Goal: Task Accomplishment & Management: Manage account settings

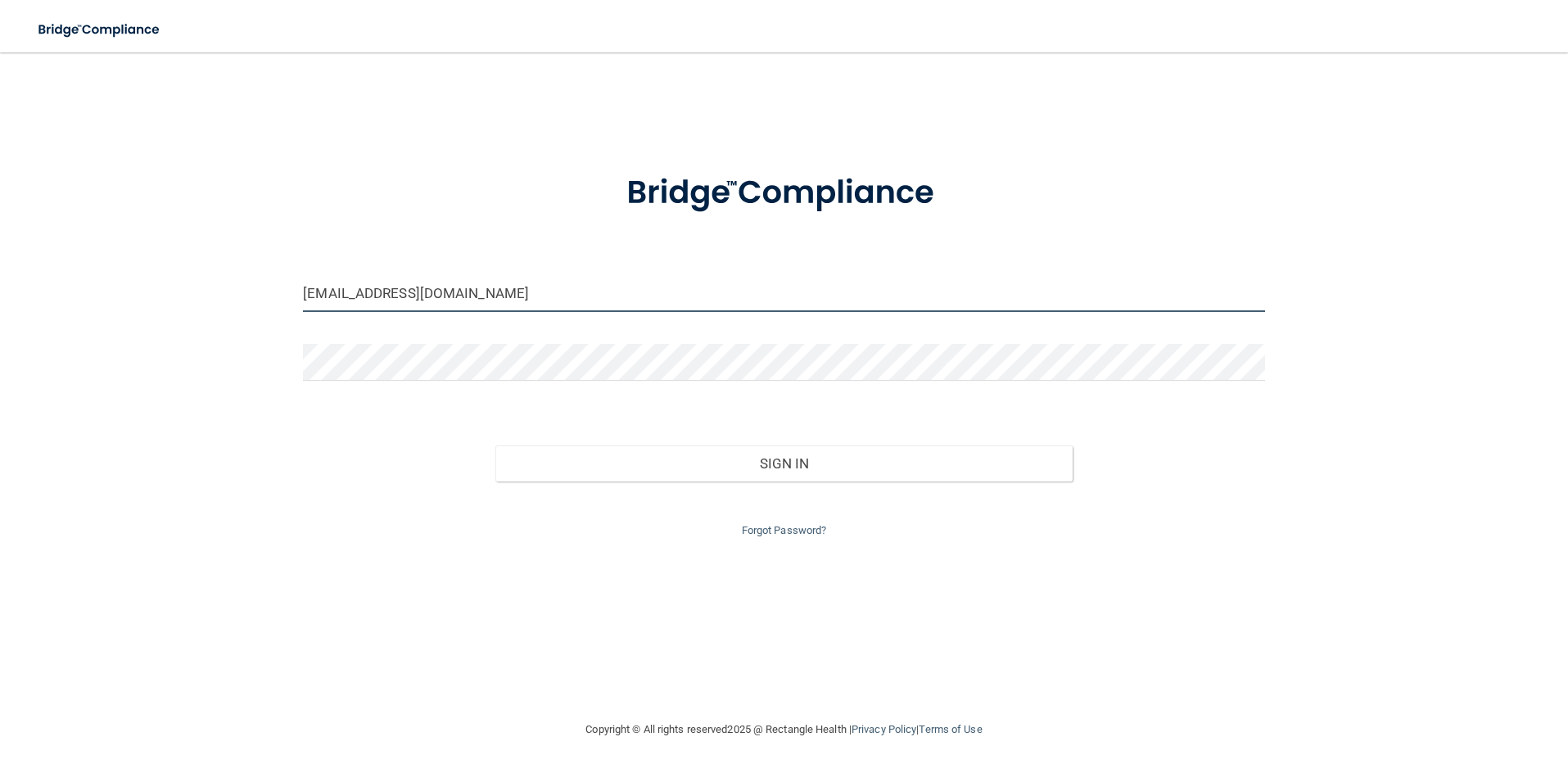
click at [316, 293] on input "[EMAIL_ADDRESS][DOMAIN_NAME]" at bounding box center [783, 293] width 961 height 37
type input "[EMAIL_ADDRESS][DOMAIN_NAME]"
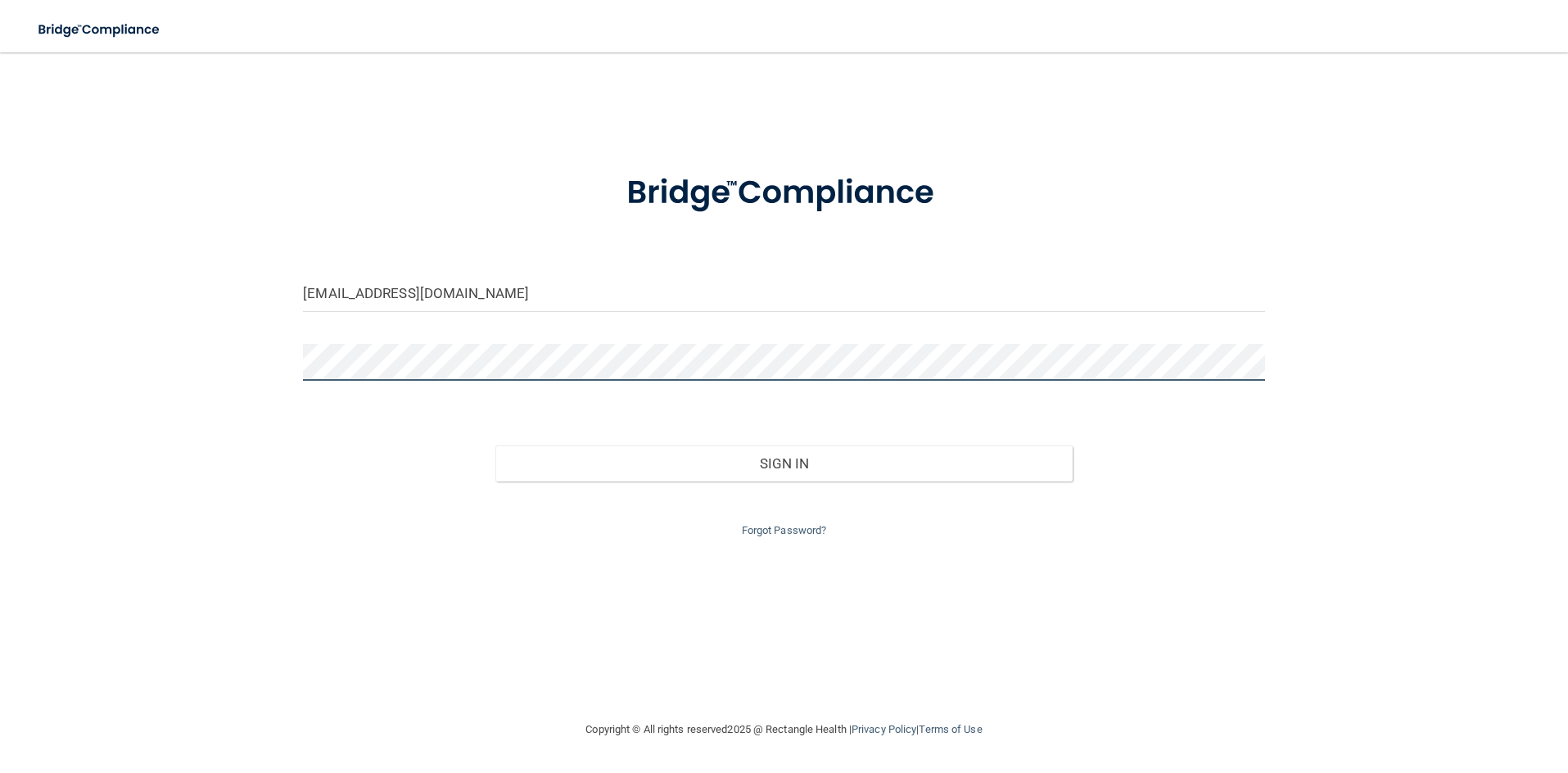
click at [283, 363] on div "mjsmdvip@gmail.com Invalid email/password. You don't have permission to access …" at bounding box center [784, 386] width 1502 height 635
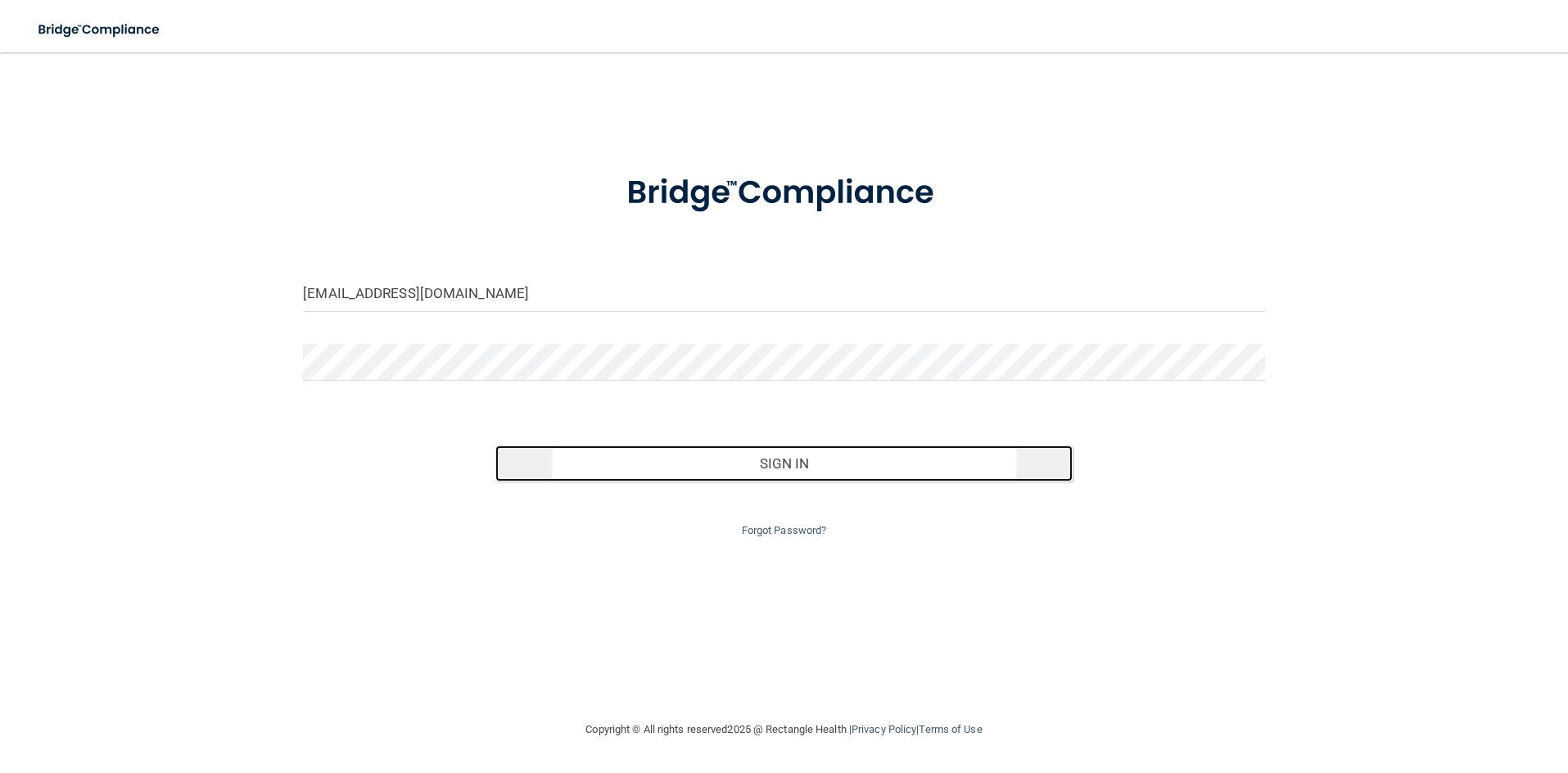
click at [800, 463] on button "Sign In" at bounding box center [784, 463] width 577 height 36
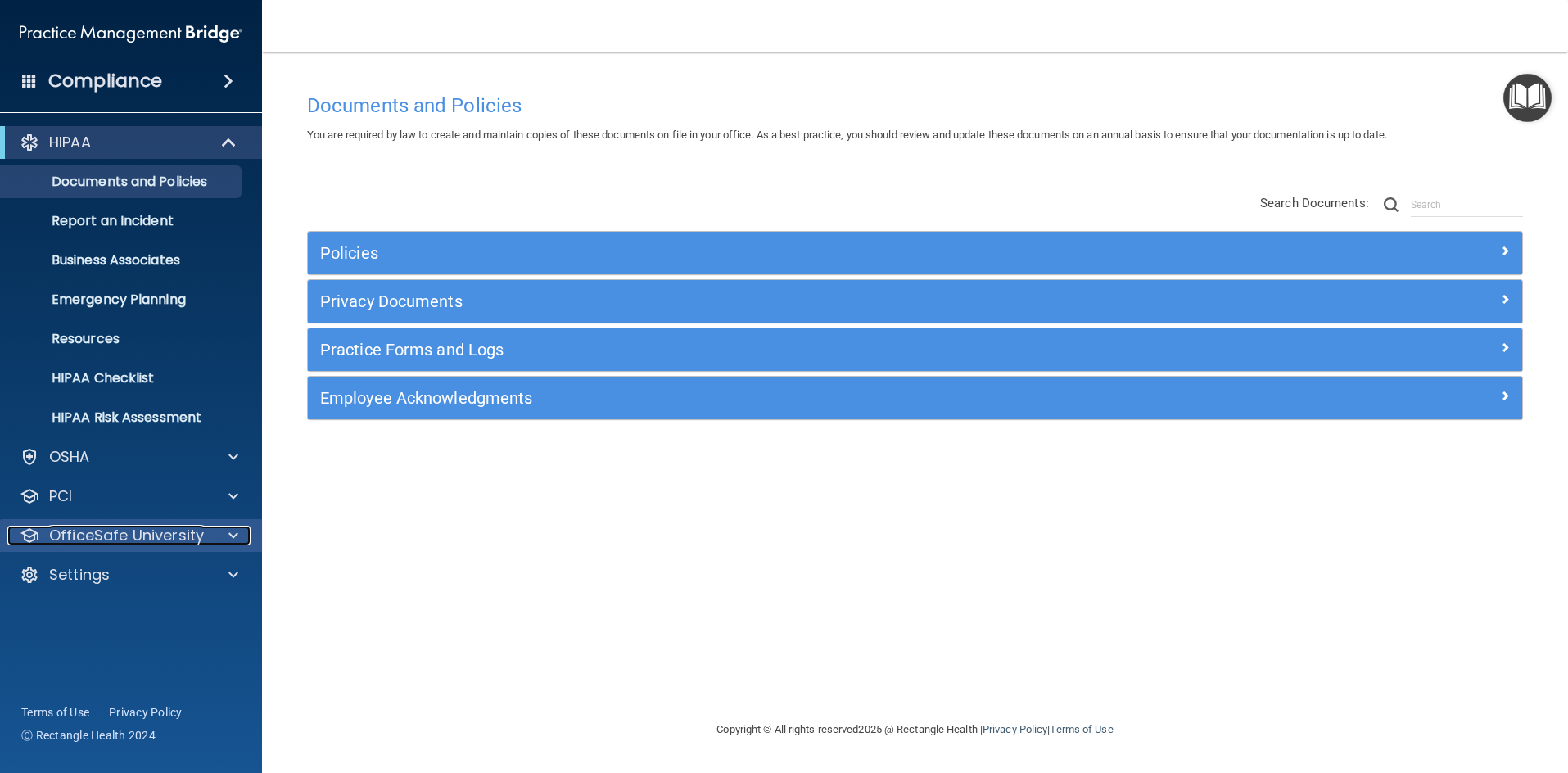
click at [239, 534] on div at bounding box center [231, 535] width 41 height 19
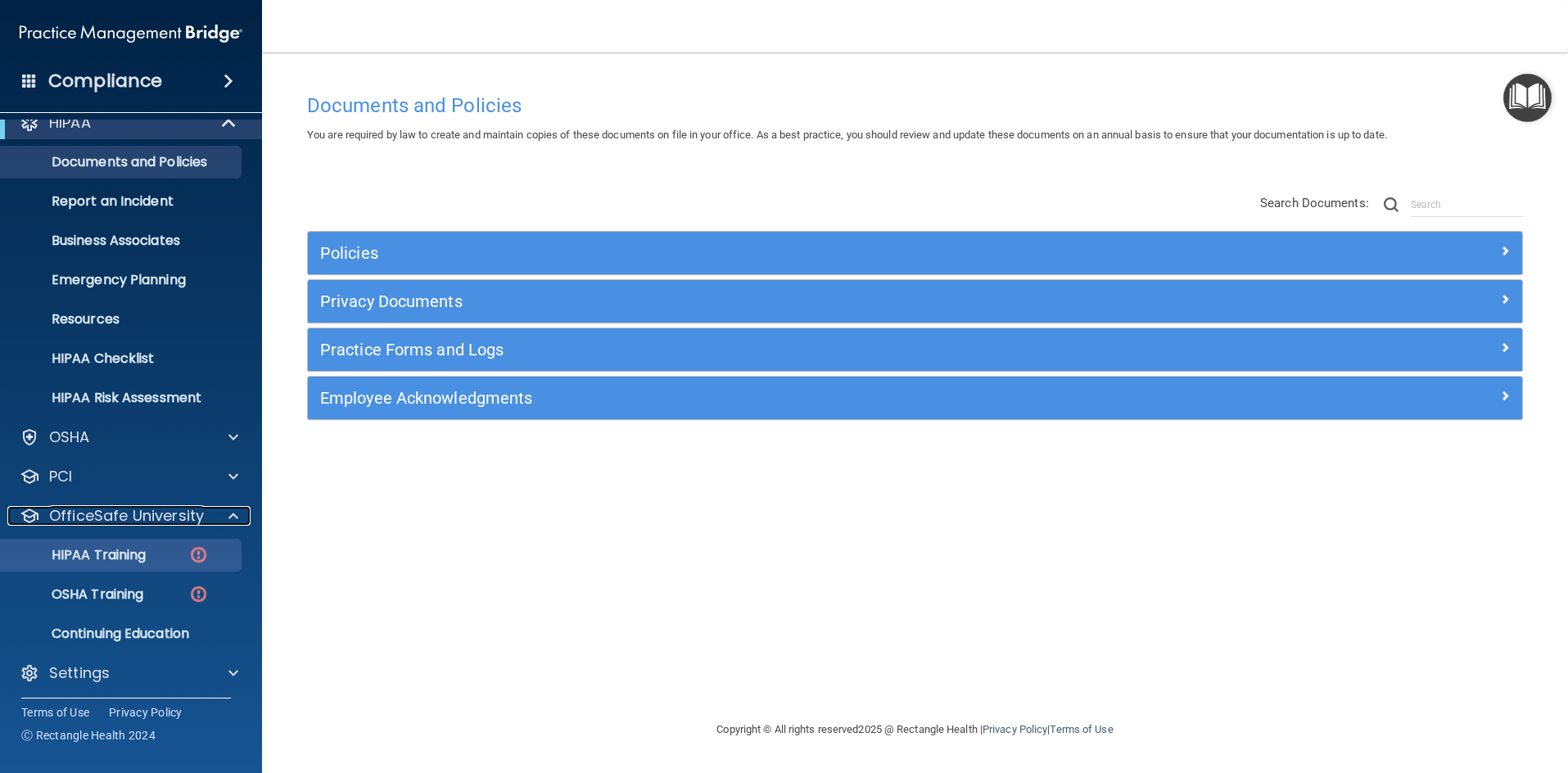
scroll to position [25, 0]
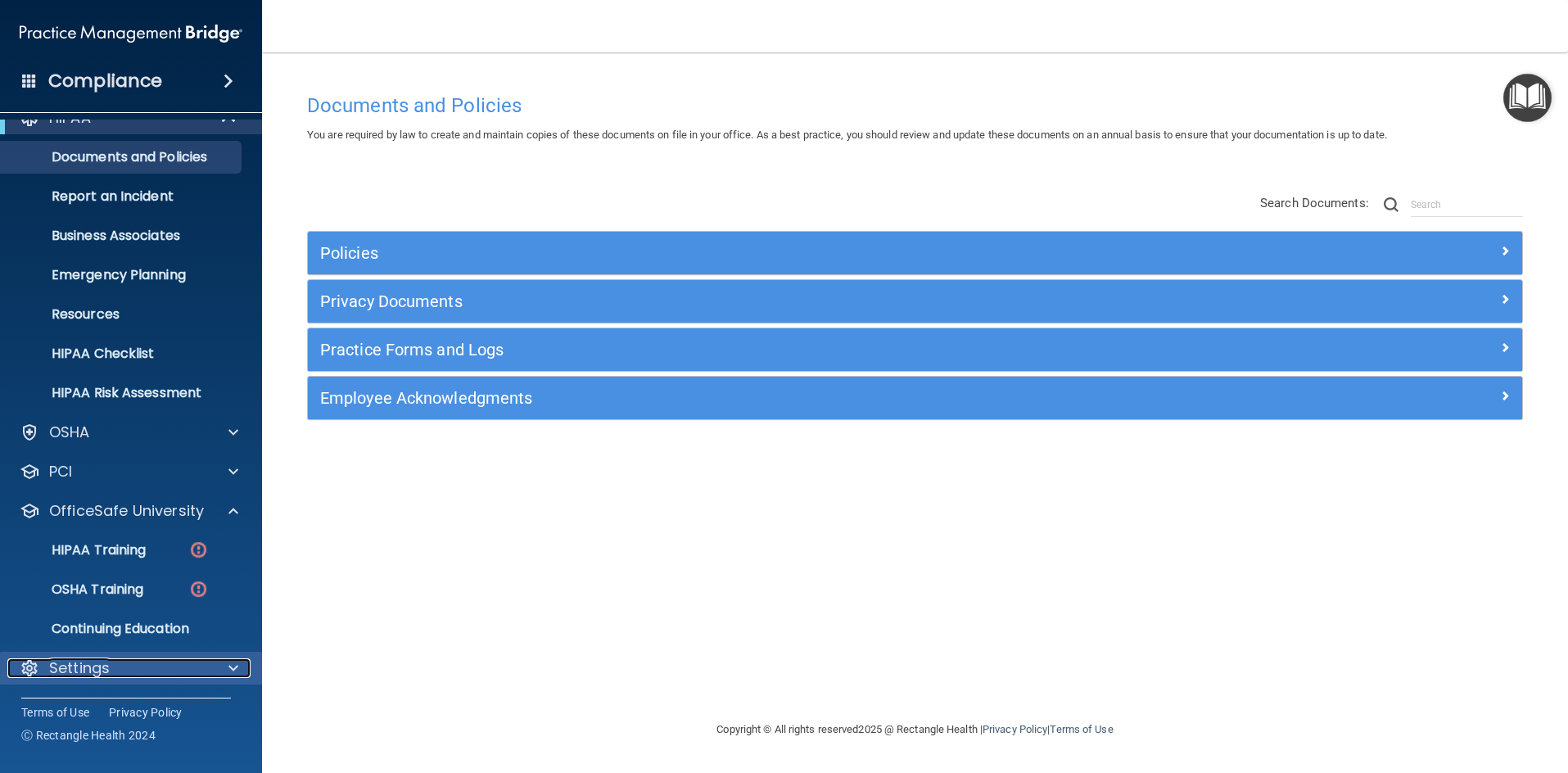
click at [235, 666] on span at bounding box center [233, 668] width 10 height 19
click at [686, 626] on div "Documents and Policies You are required by law to create and maintain copies of…" at bounding box center [915, 403] width 1240 height 635
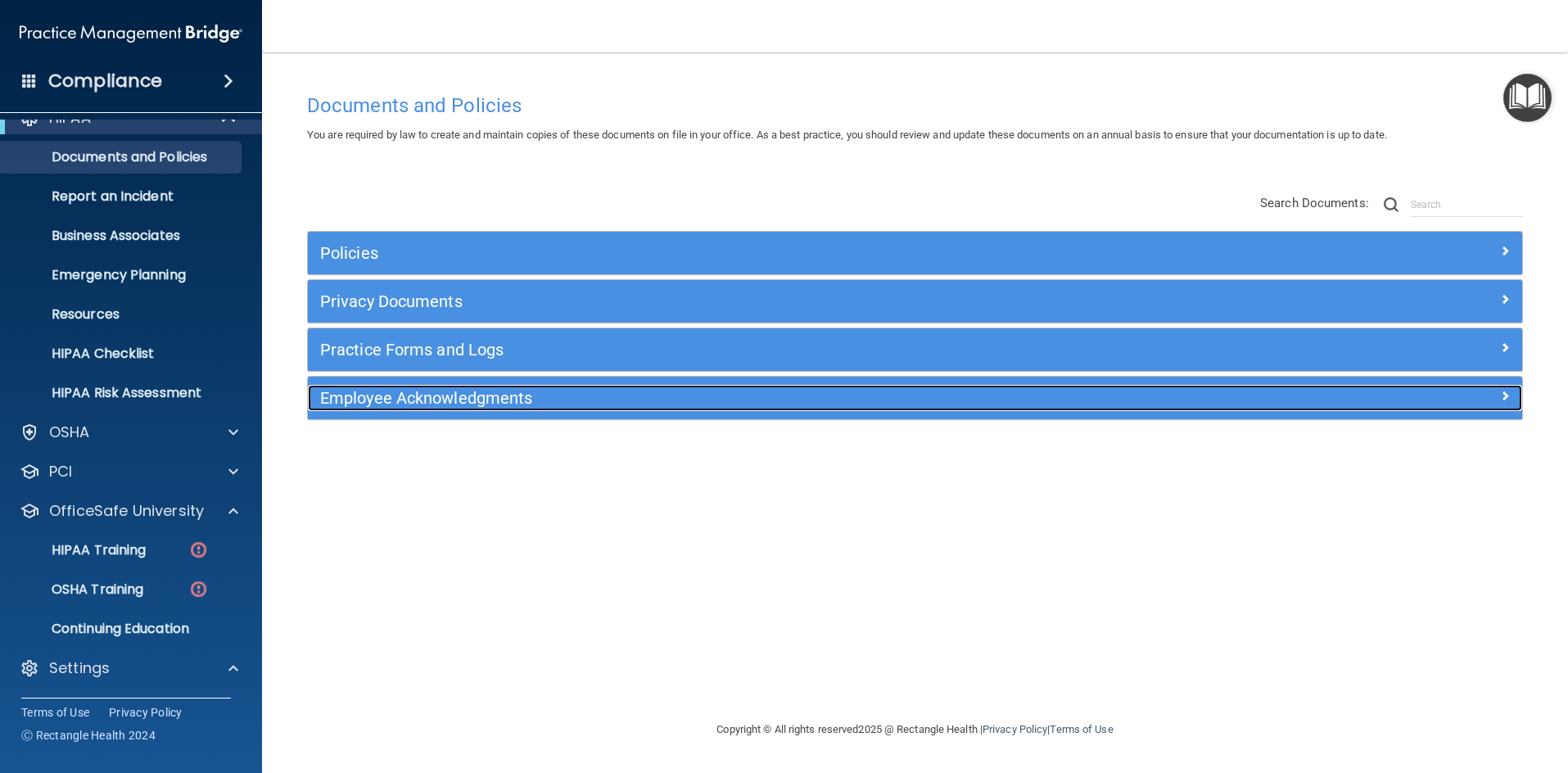
click at [492, 401] on h5 "Employee Acknowledgments" at bounding box center [763, 397] width 886 height 18
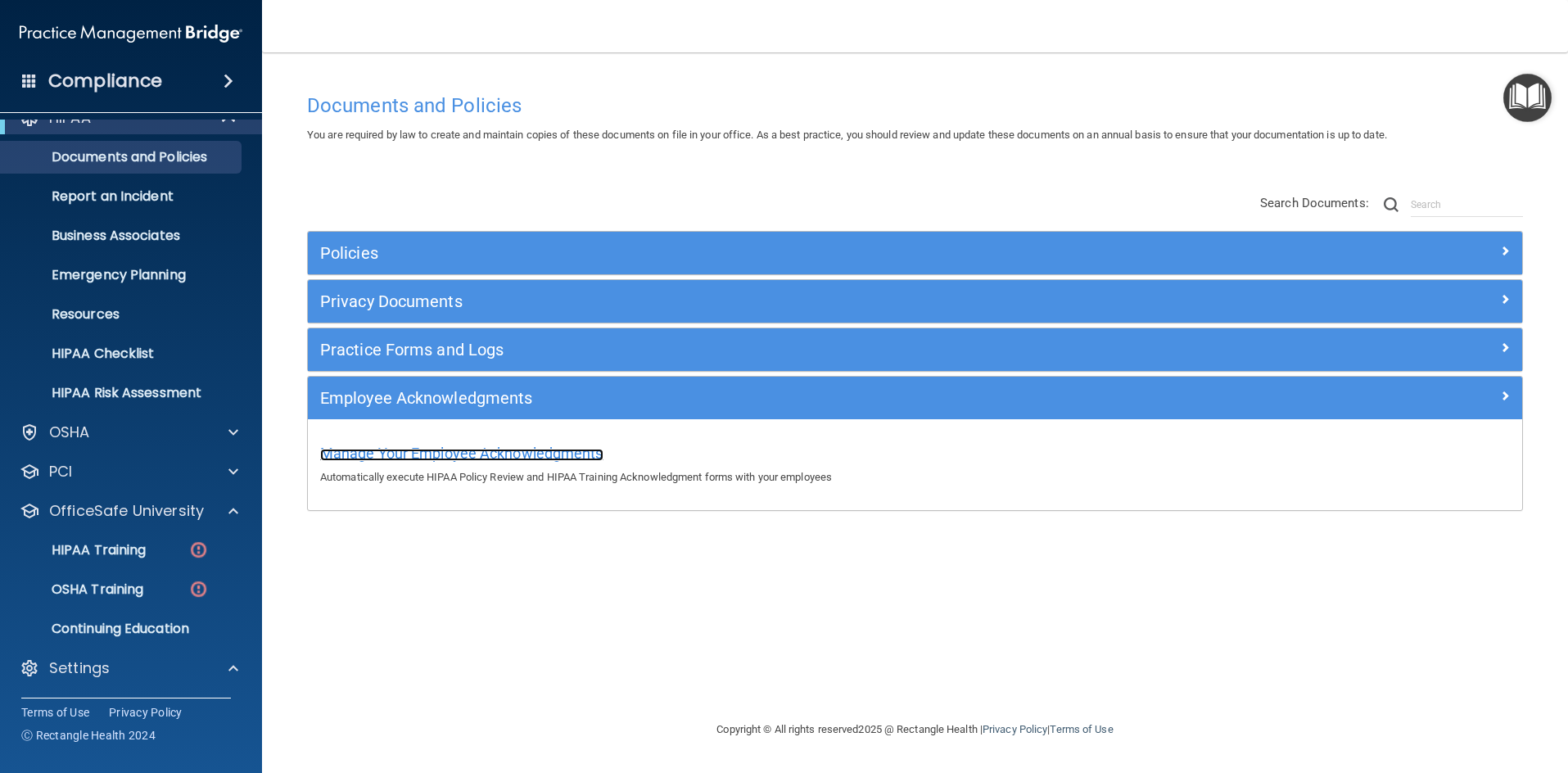
click at [500, 454] on span "Manage Your Employee Acknowledgments" at bounding box center [462, 453] width 283 height 17
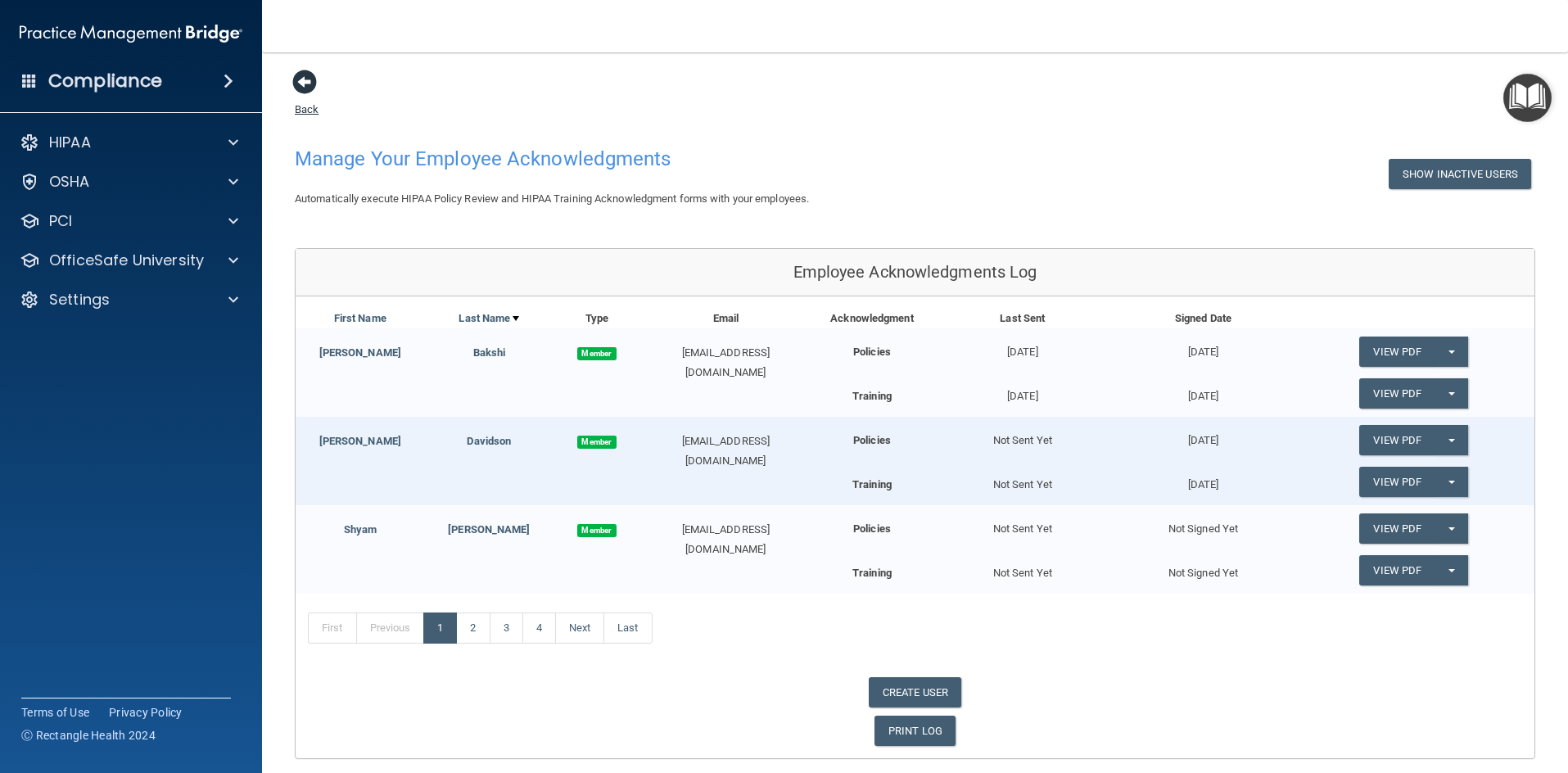
click at [303, 78] on span at bounding box center [304, 81] width 25 height 25
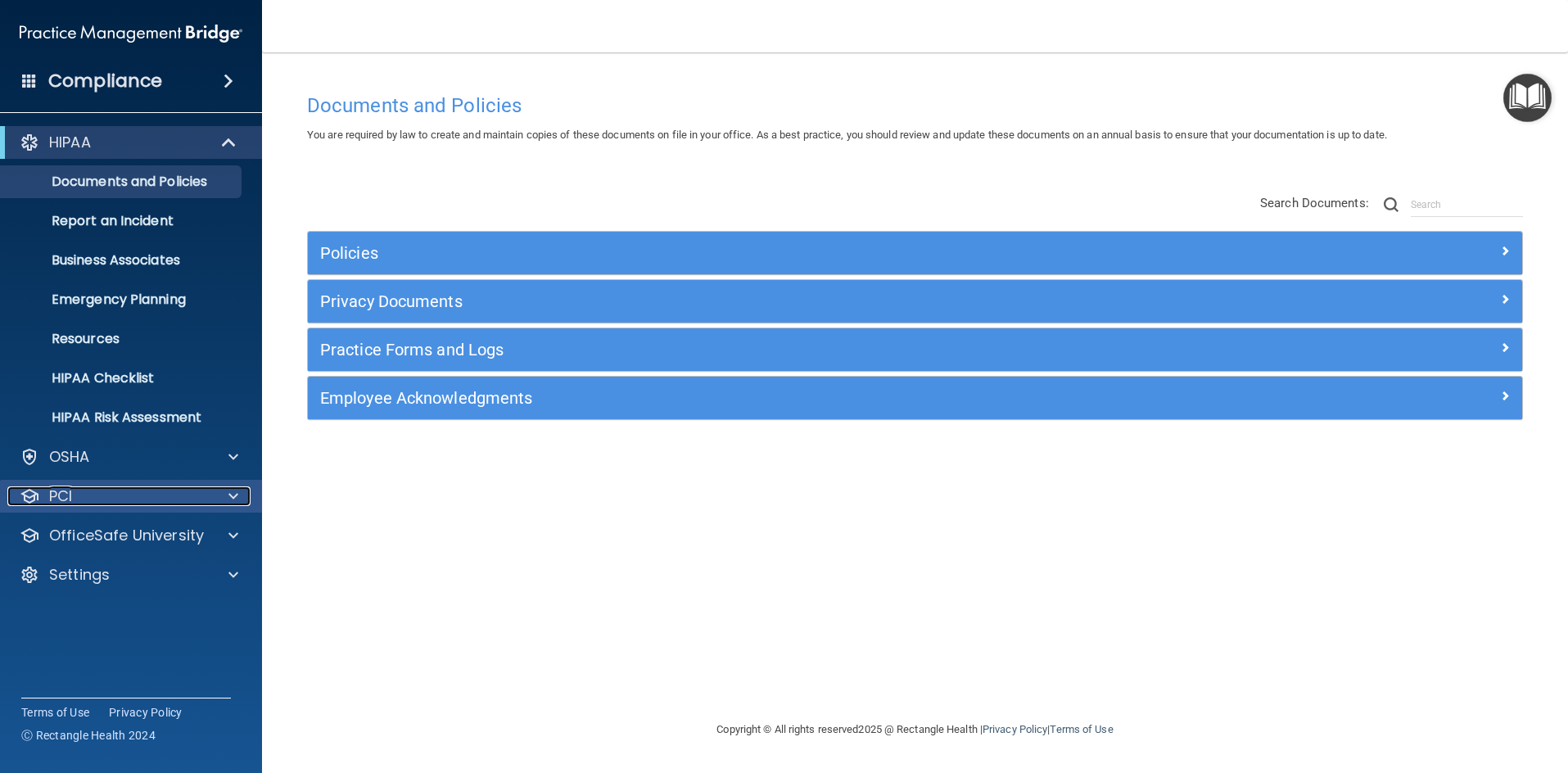
click at [238, 496] on span at bounding box center [233, 496] width 10 height 19
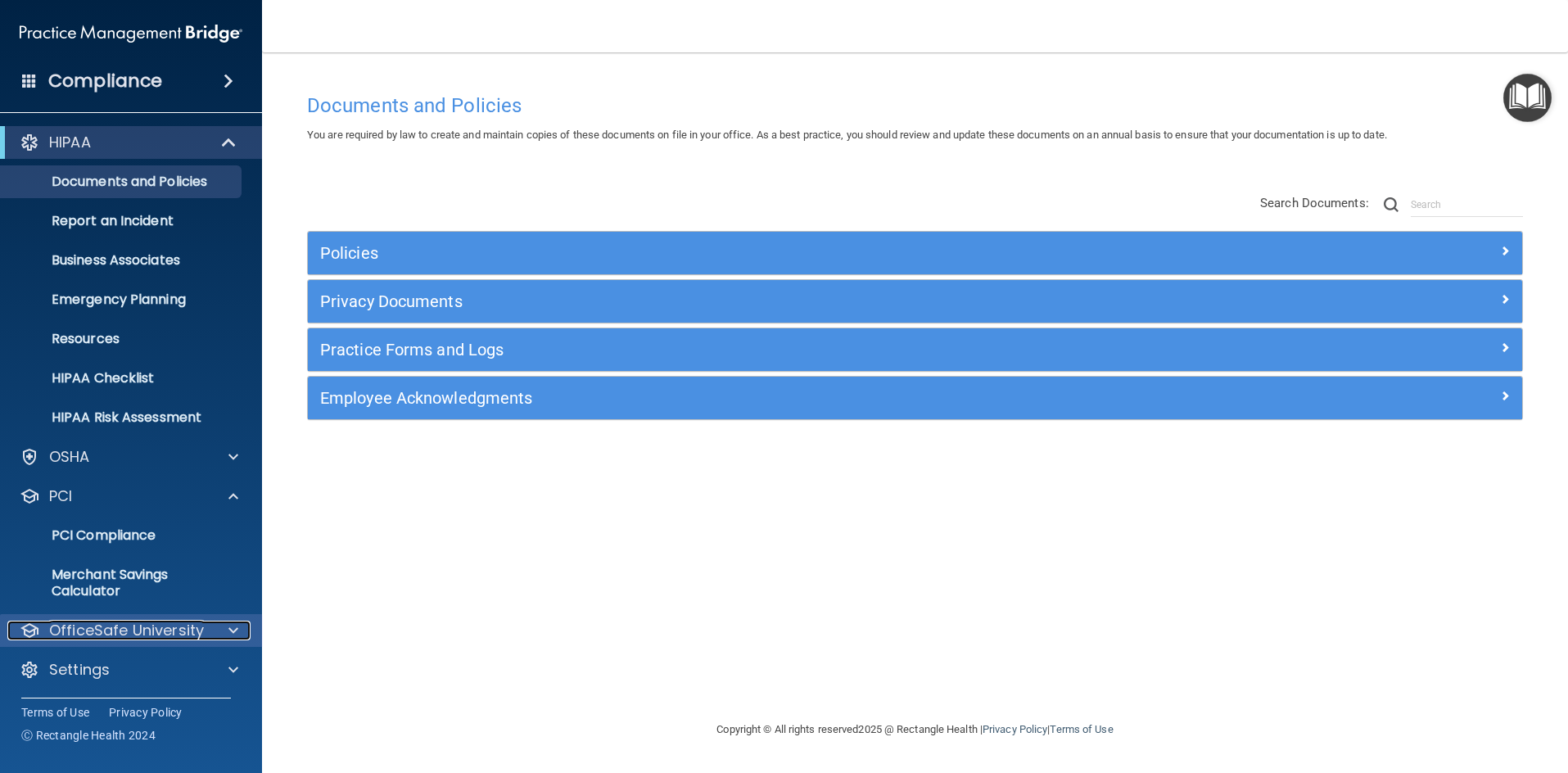
click at [230, 626] on span at bounding box center [233, 630] width 10 height 19
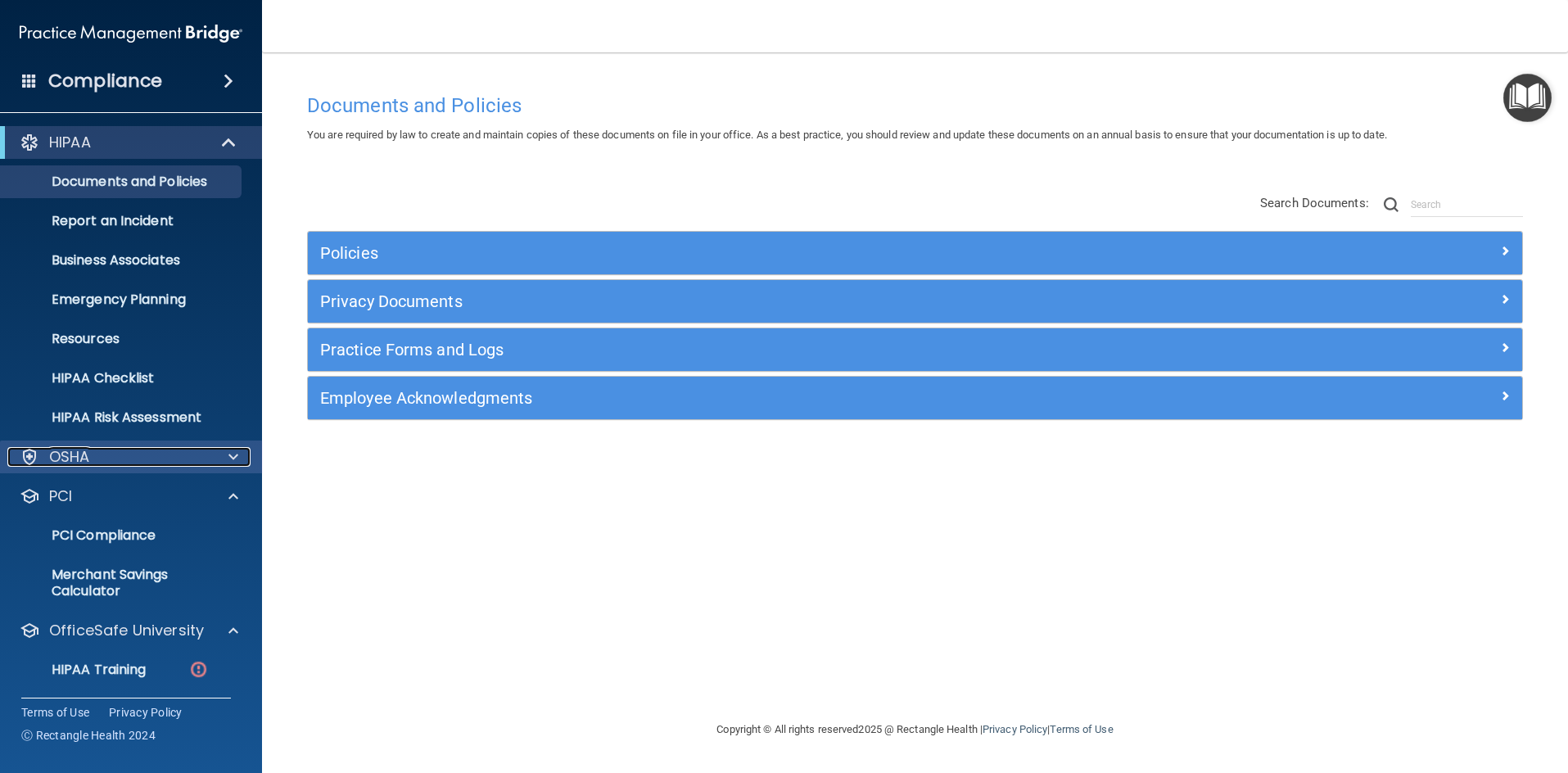
click at [232, 454] on span at bounding box center [233, 457] width 10 height 19
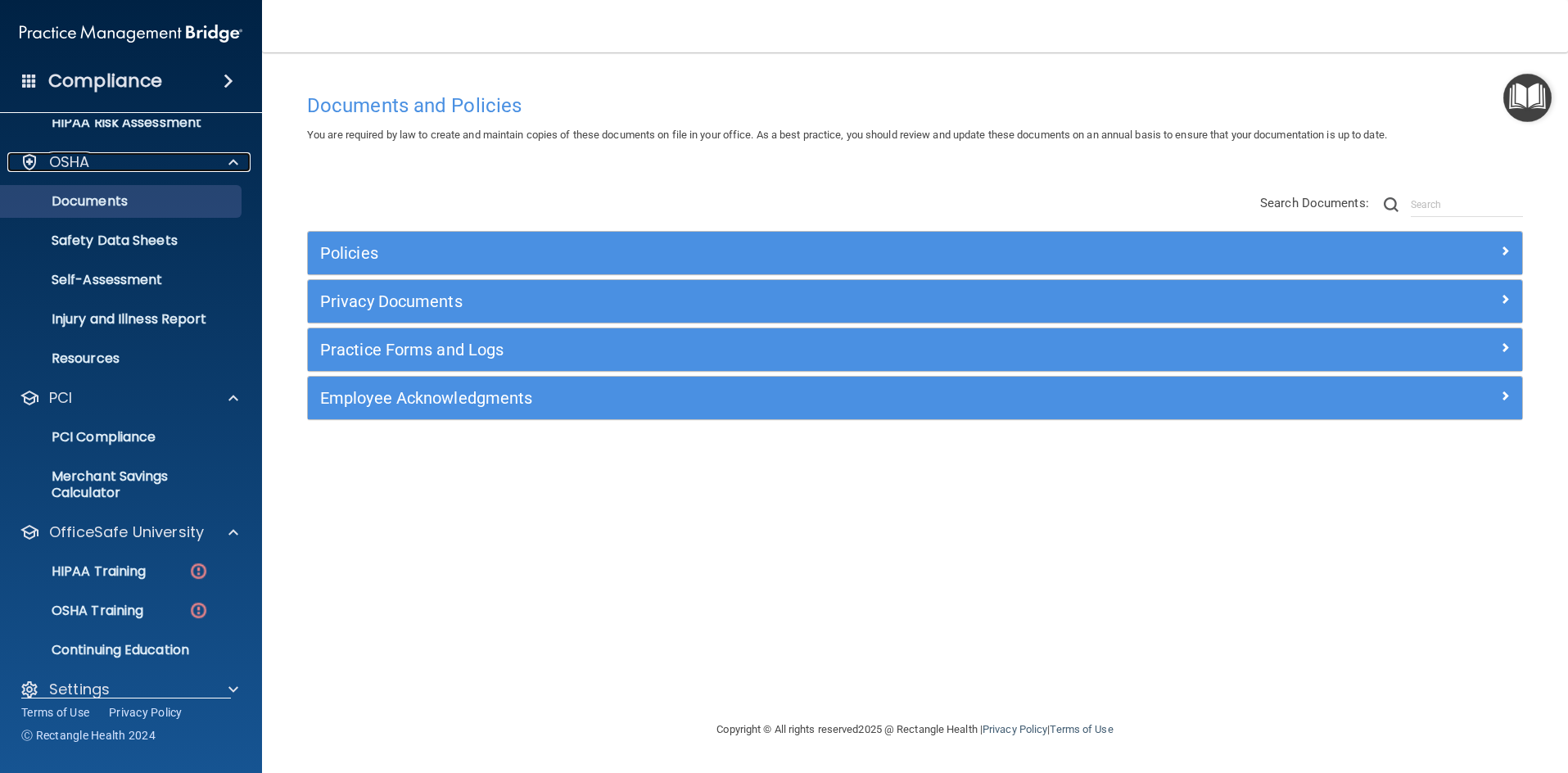
scroll to position [316, 0]
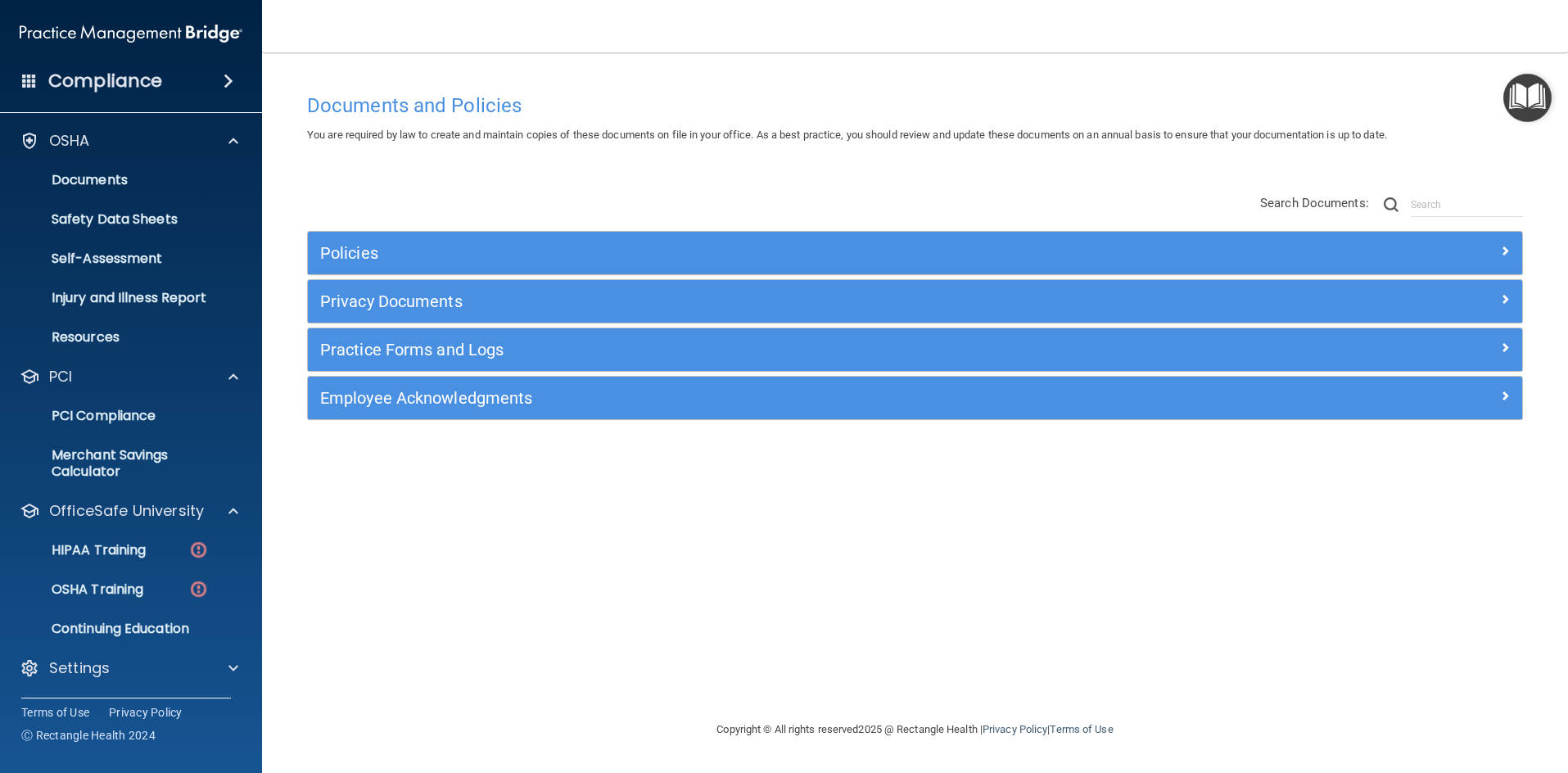
click at [132, 80] on h4 "Compliance" at bounding box center [105, 80] width 114 height 23
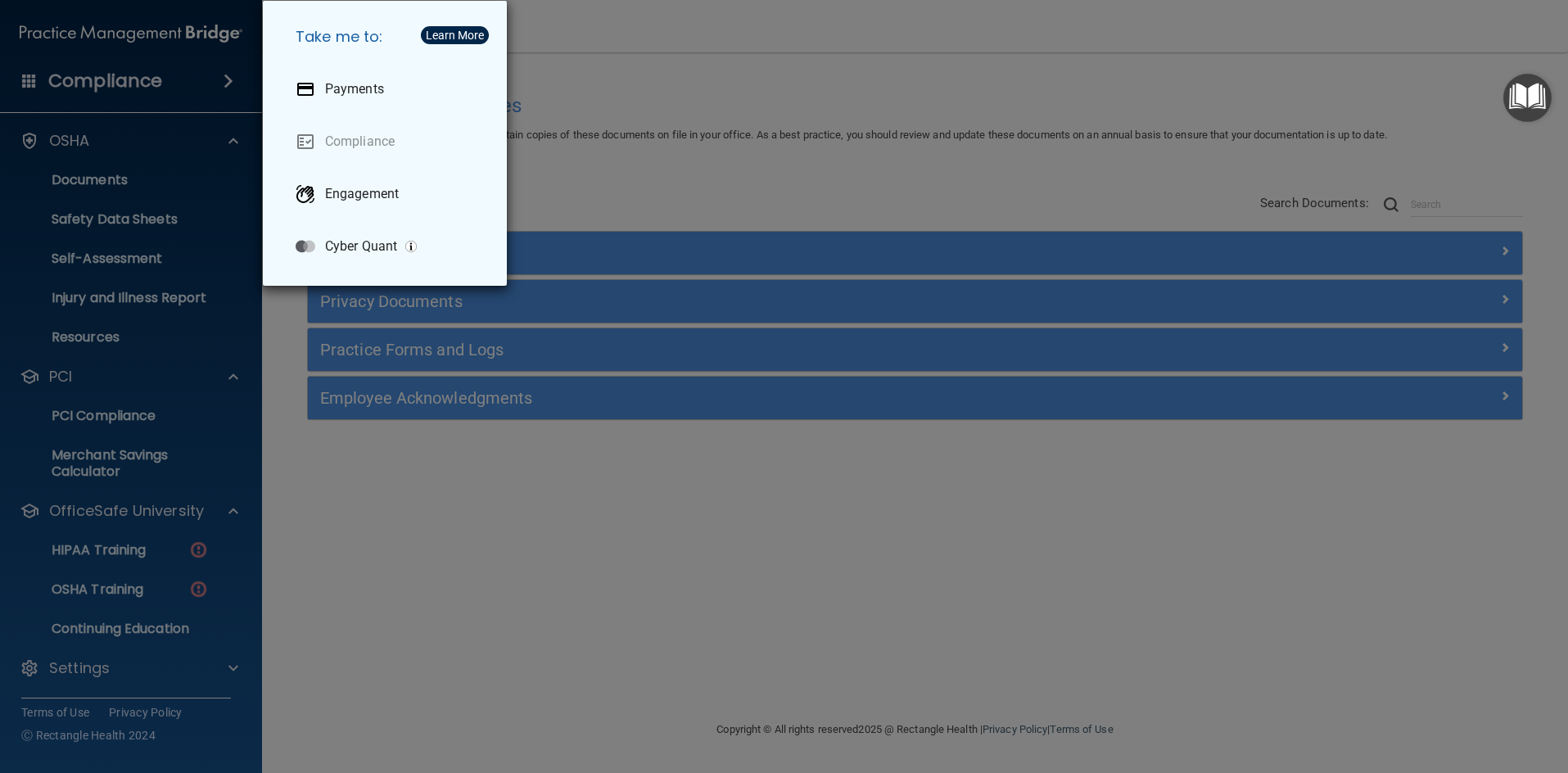
click at [621, 20] on div "Take me to: Payments Compliance Engagement Cyber Quant" at bounding box center [784, 386] width 1568 height 773
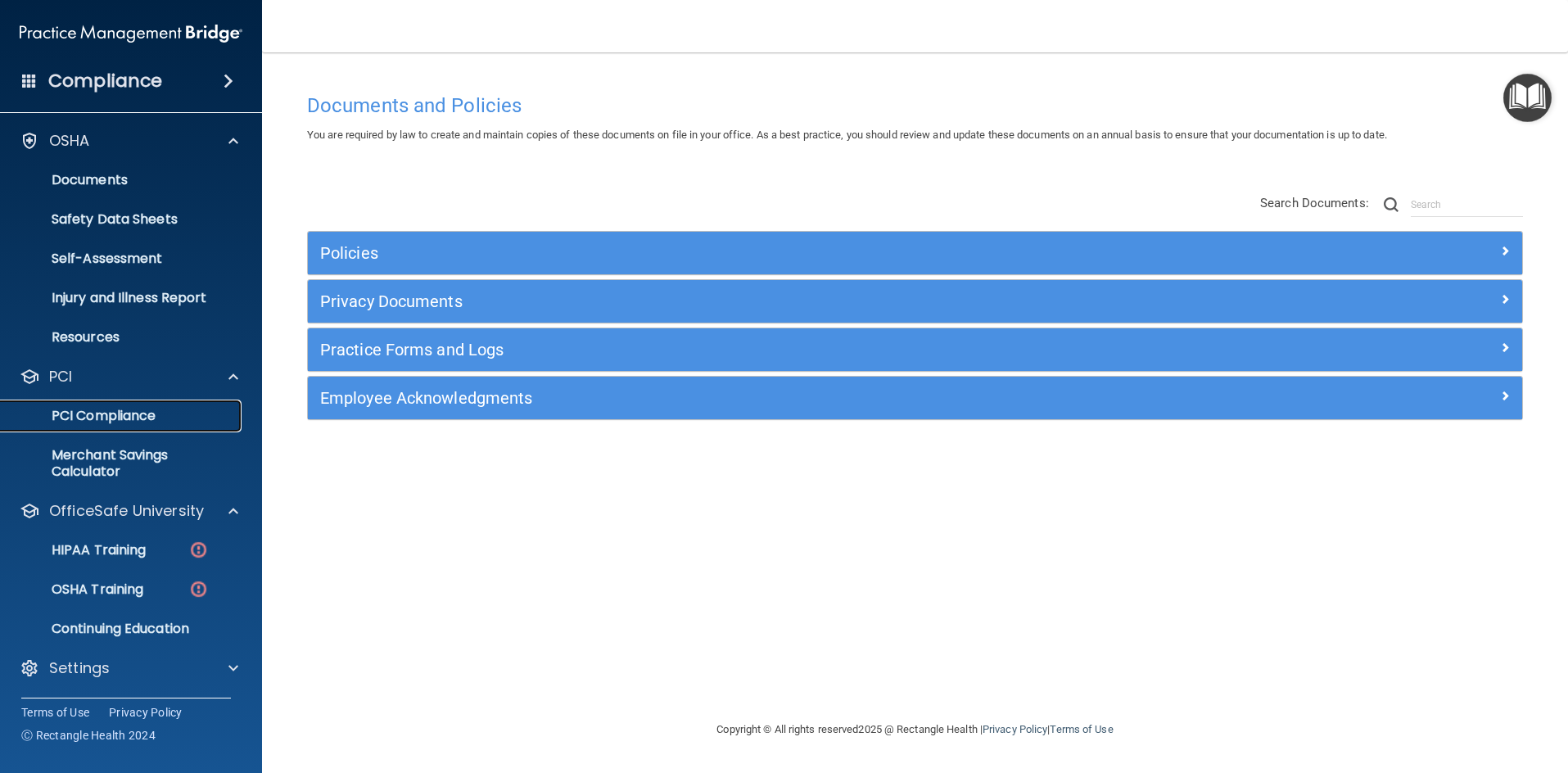
click at [128, 416] on p "PCI Compliance" at bounding box center [123, 415] width 223 height 16
click at [231, 377] on span at bounding box center [233, 376] width 10 height 19
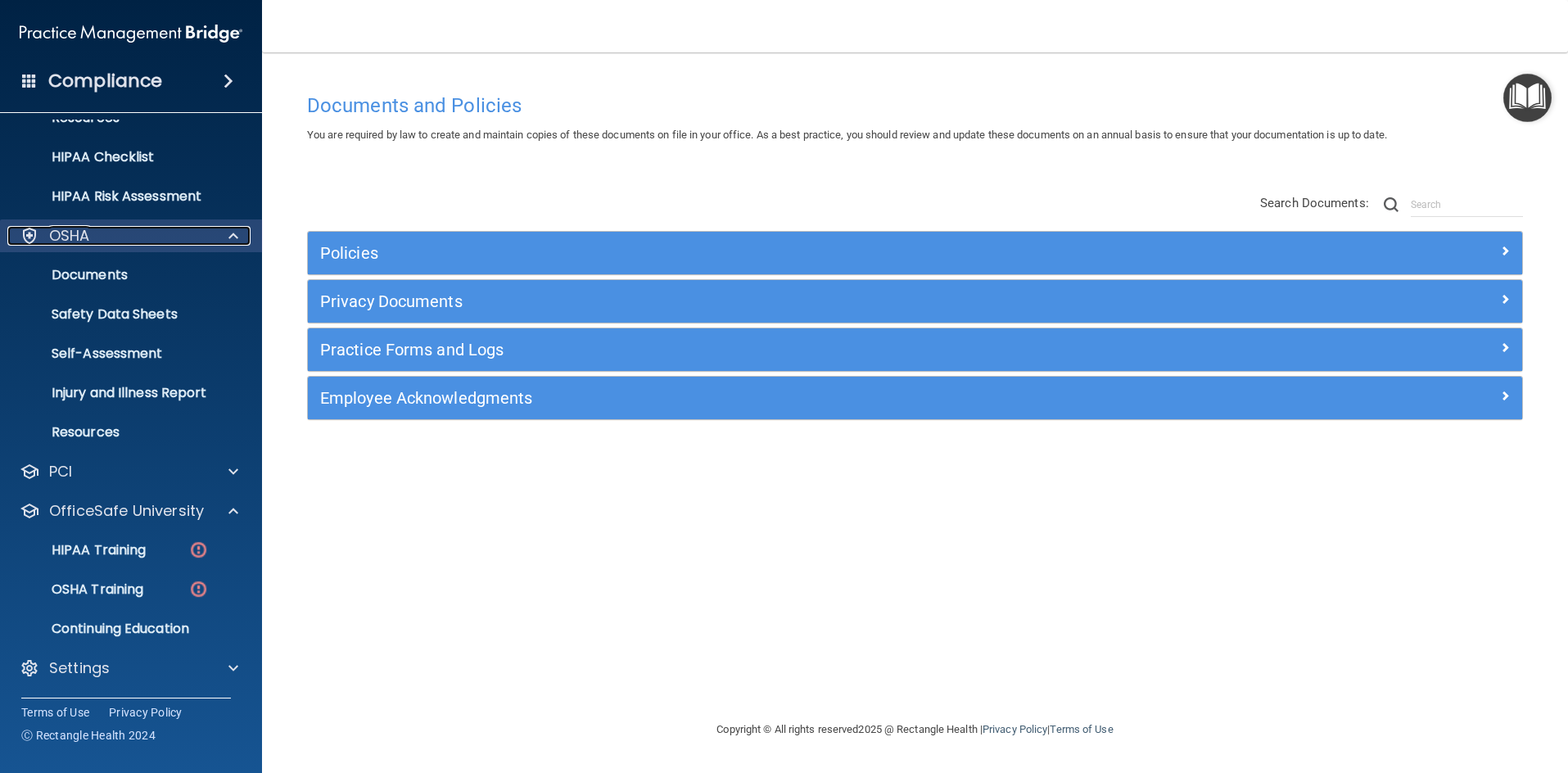
click at [232, 233] on span at bounding box center [233, 235] width 10 height 19
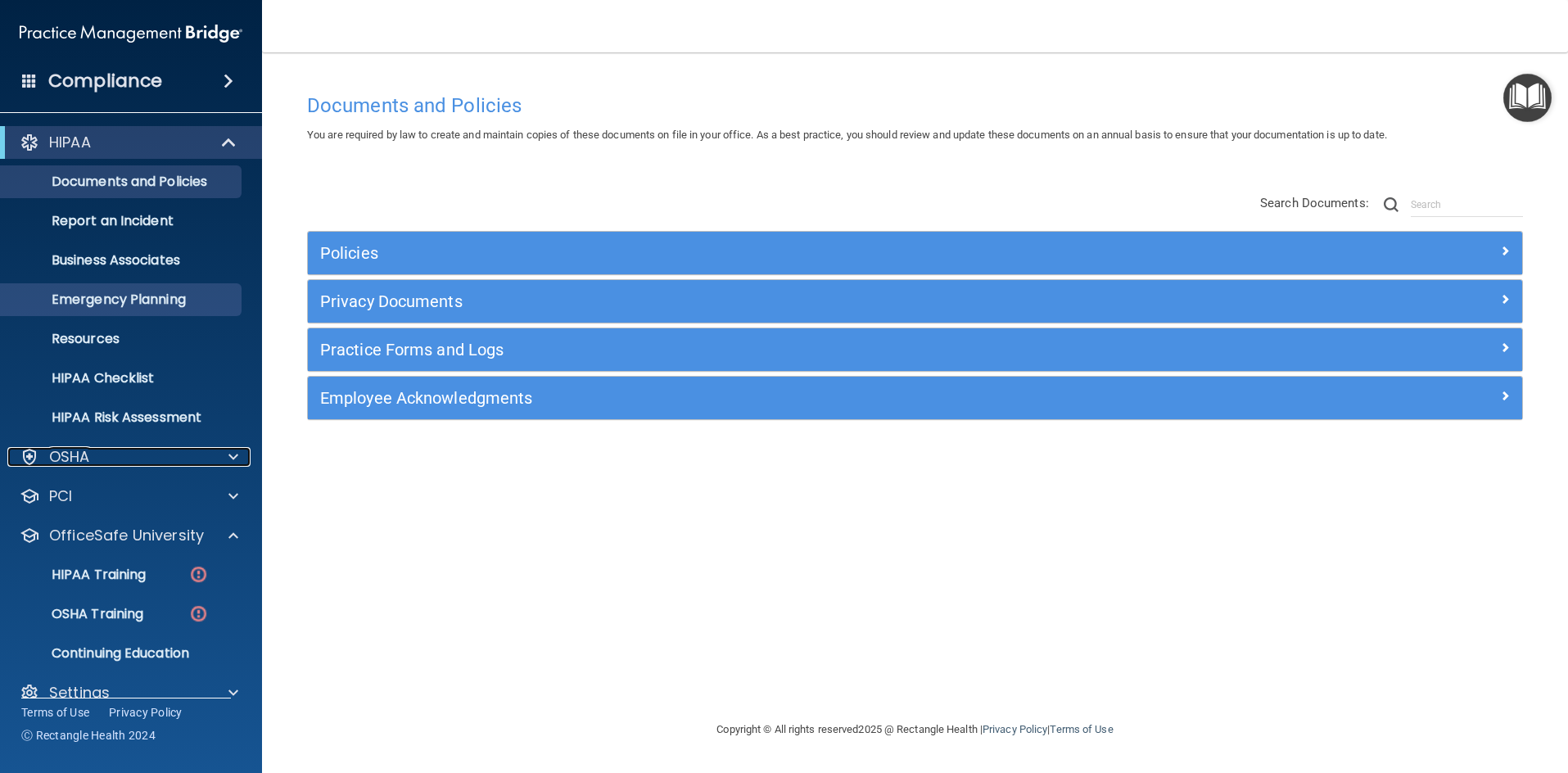
scroll to position [25, 0]
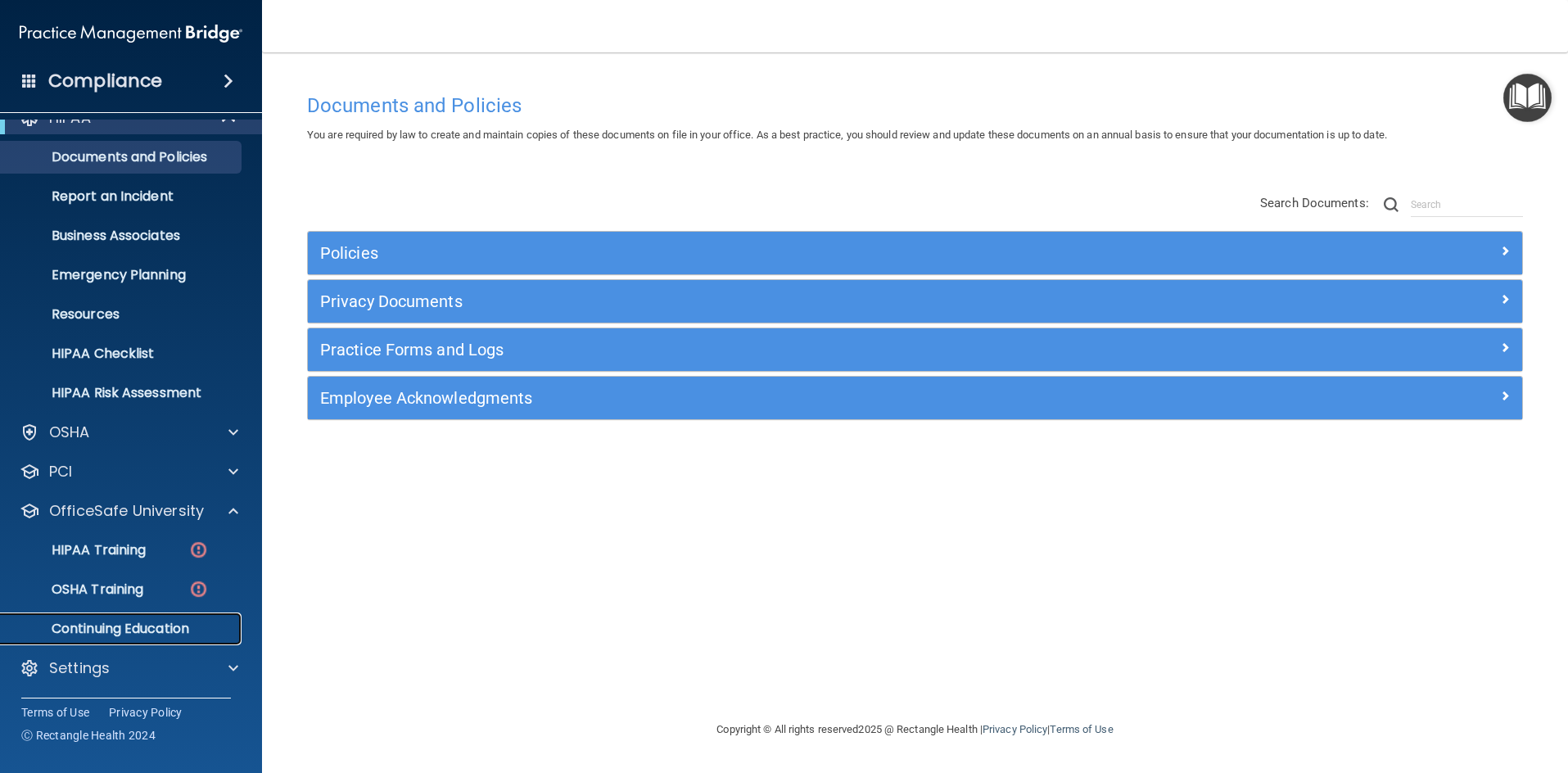
click at [173, 624] on p "Continuing Education" at bounding box center [123, 628] width 223 height 16
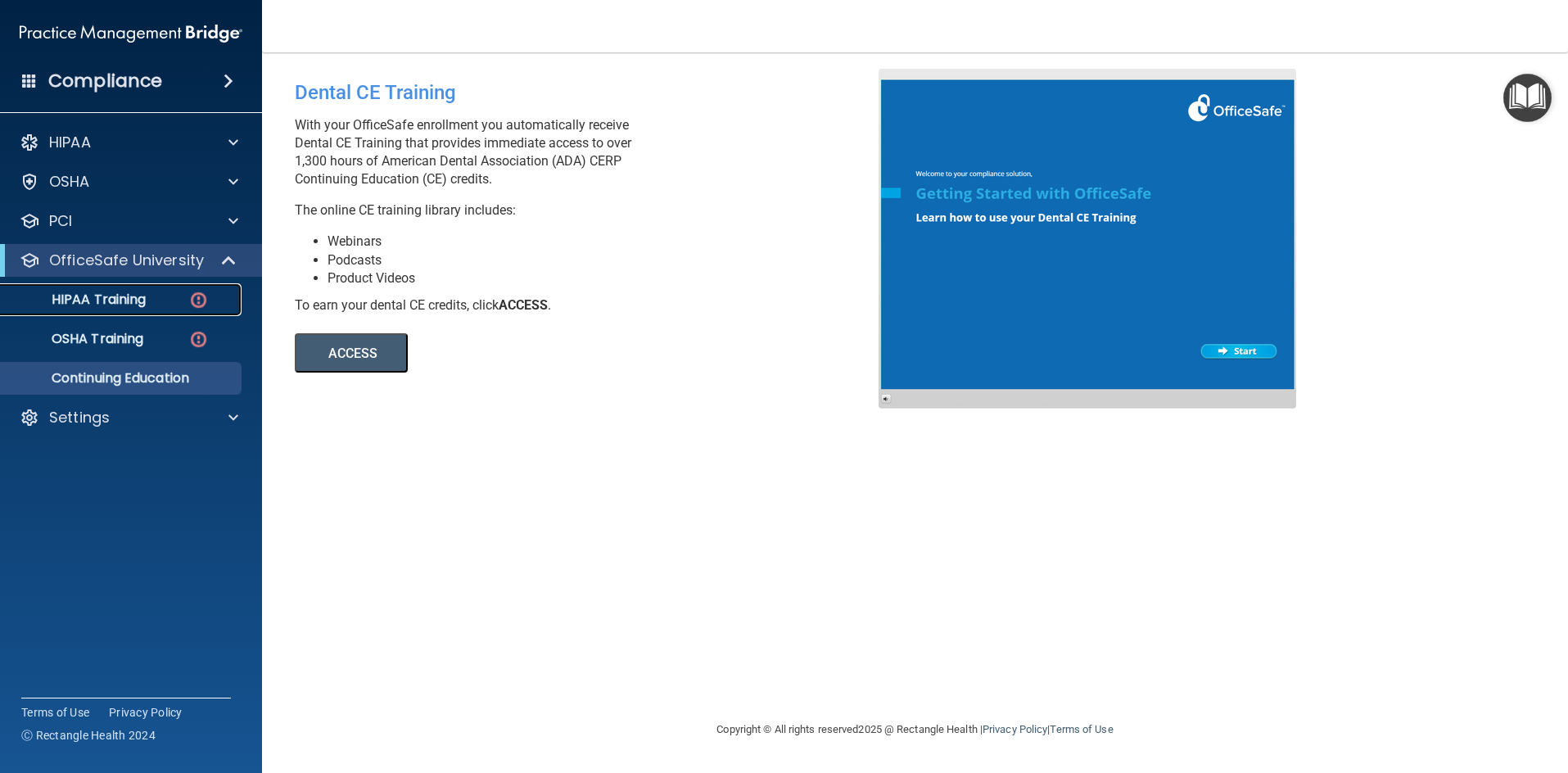
click at [132, 295] on p "HIPAA Training" at bounding box center [79, 299] width 135 height 16
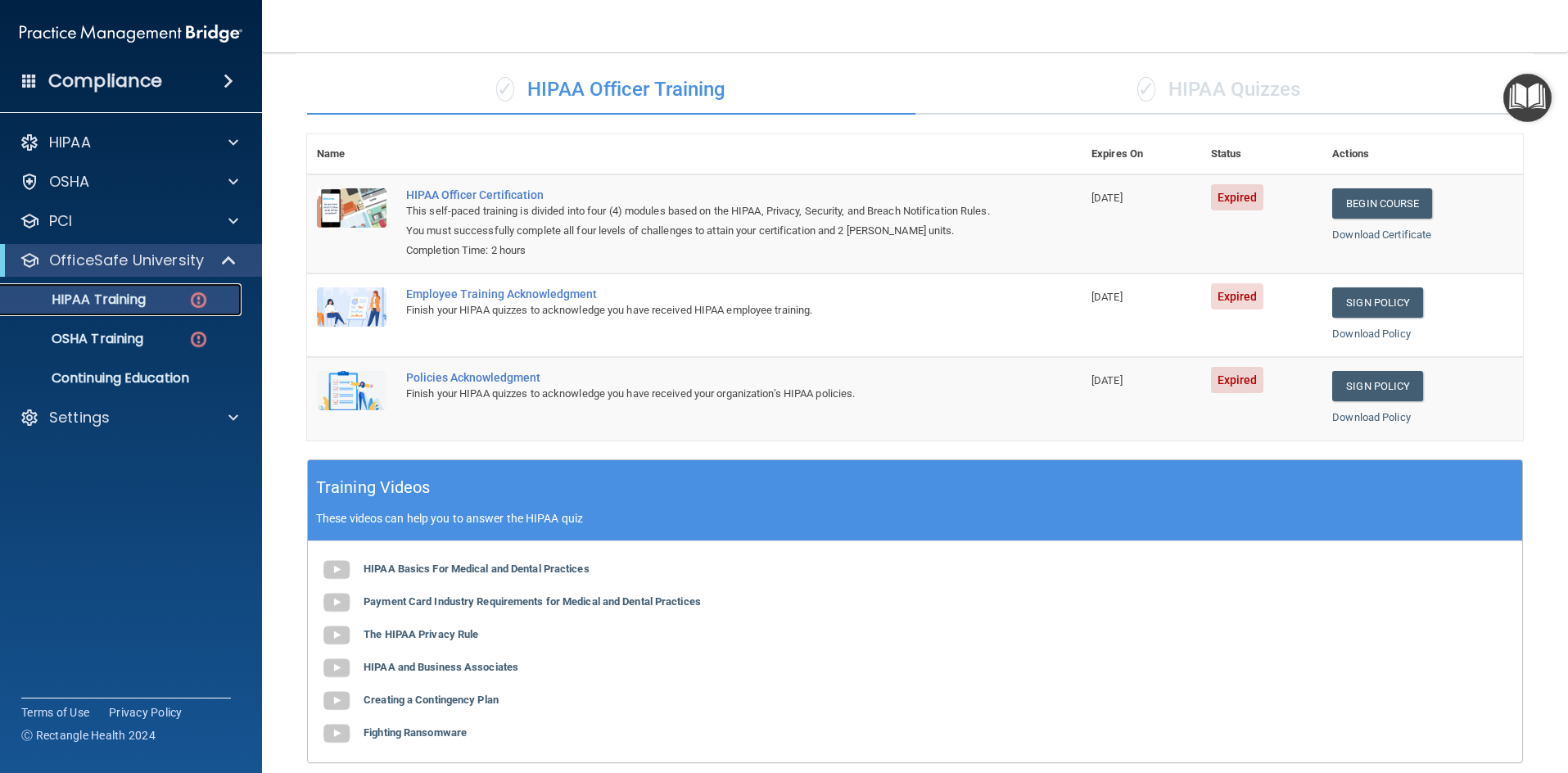
scroll to position [310, 0]
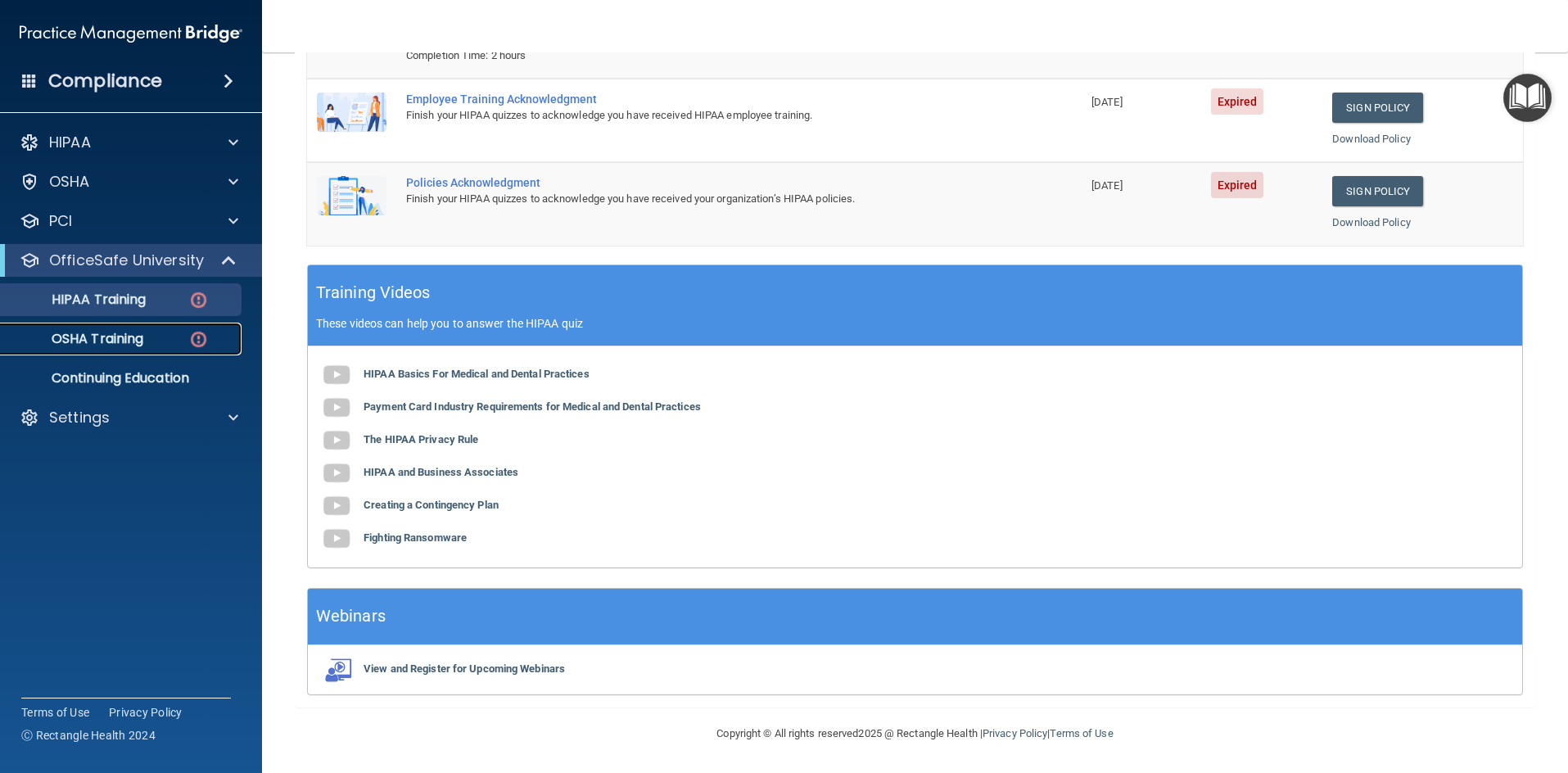
click at [101, 337] on p "OSHA Training" at bounding box center [77, 338] width 133 height 16
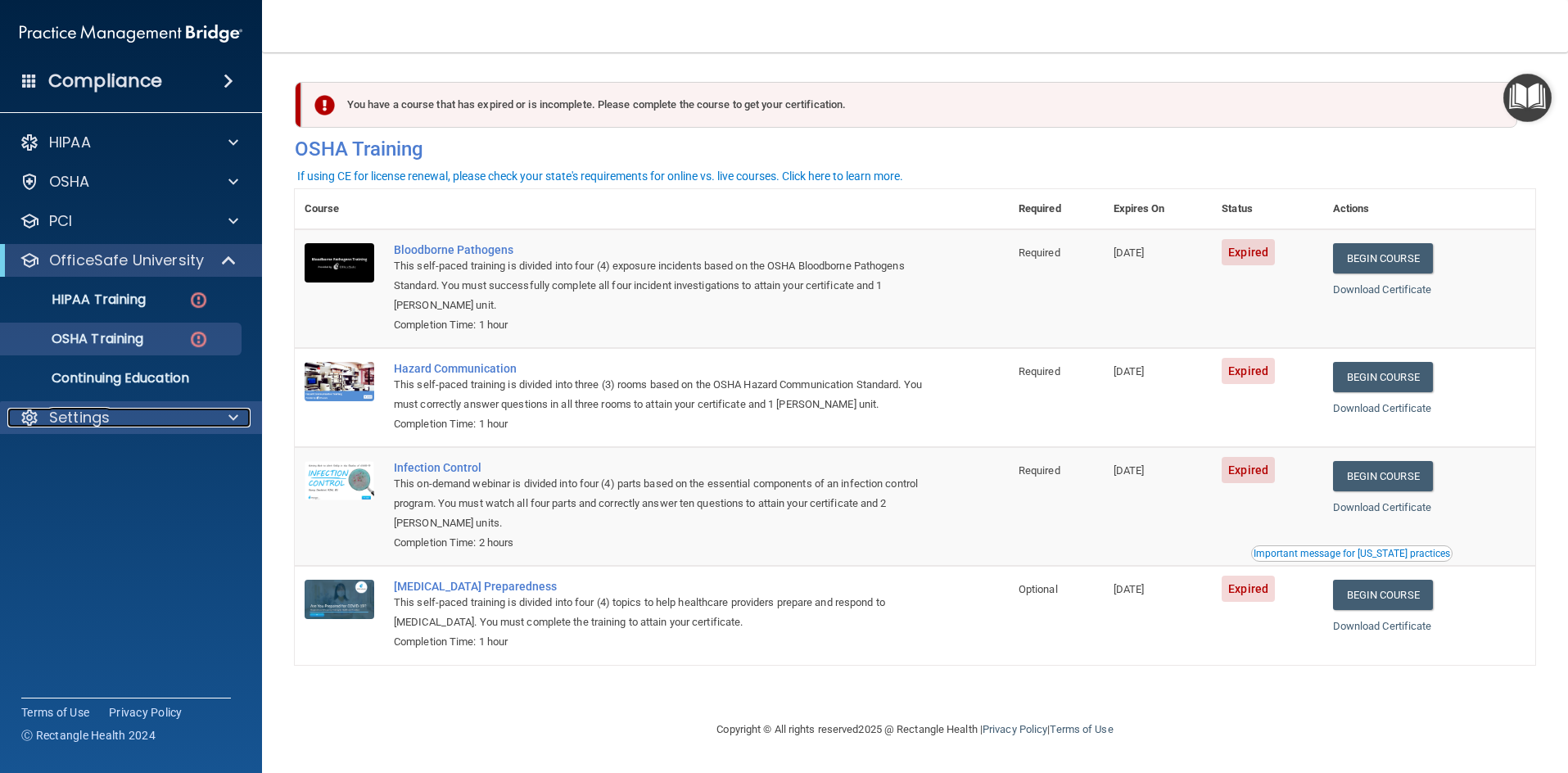
click at [228, 414] on span at bounding box center [233, 417] width 10 height 19
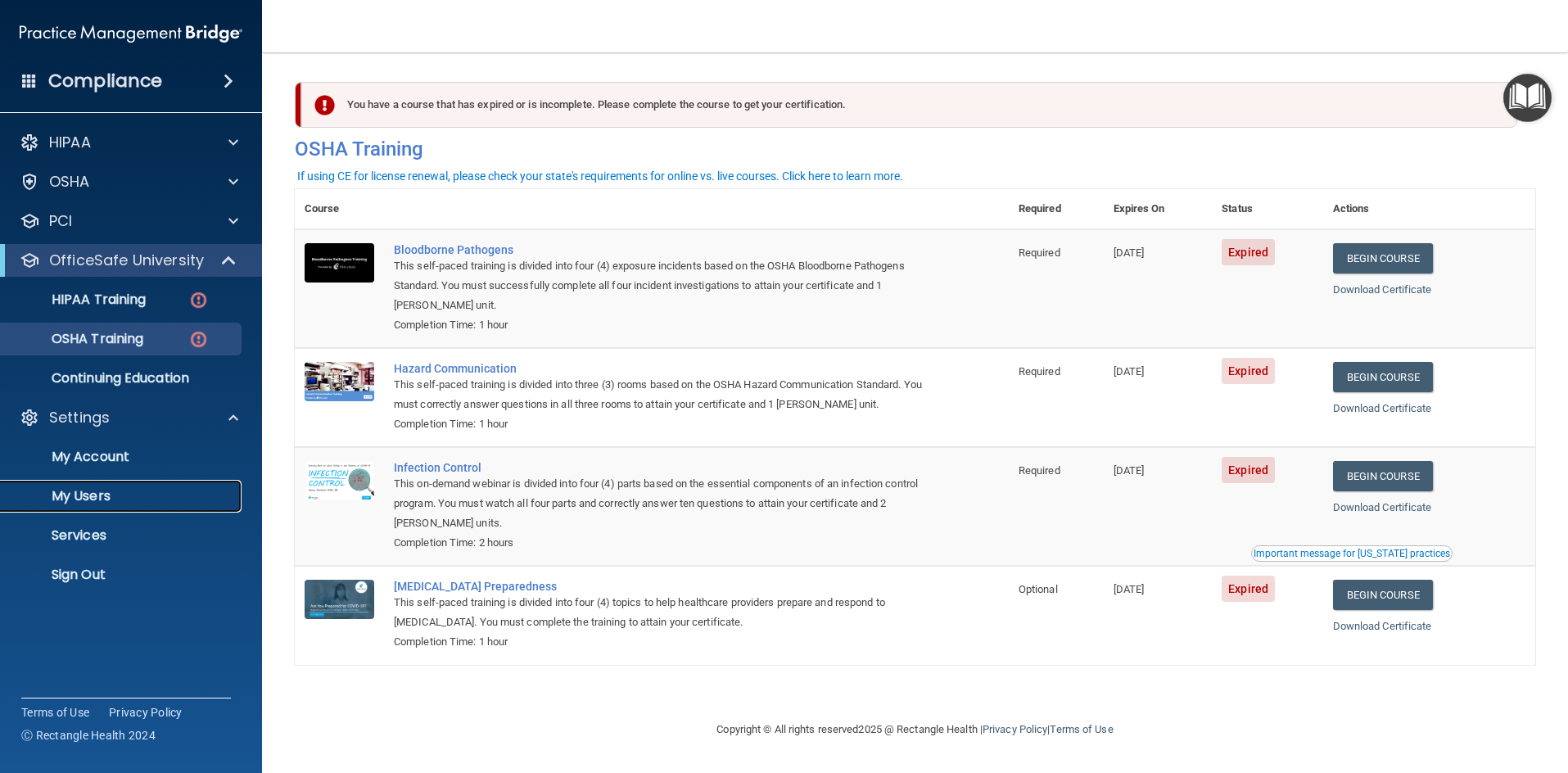
click at [98, 496] on p "My Users" at bounding box center [123, 496] width 223 height 16
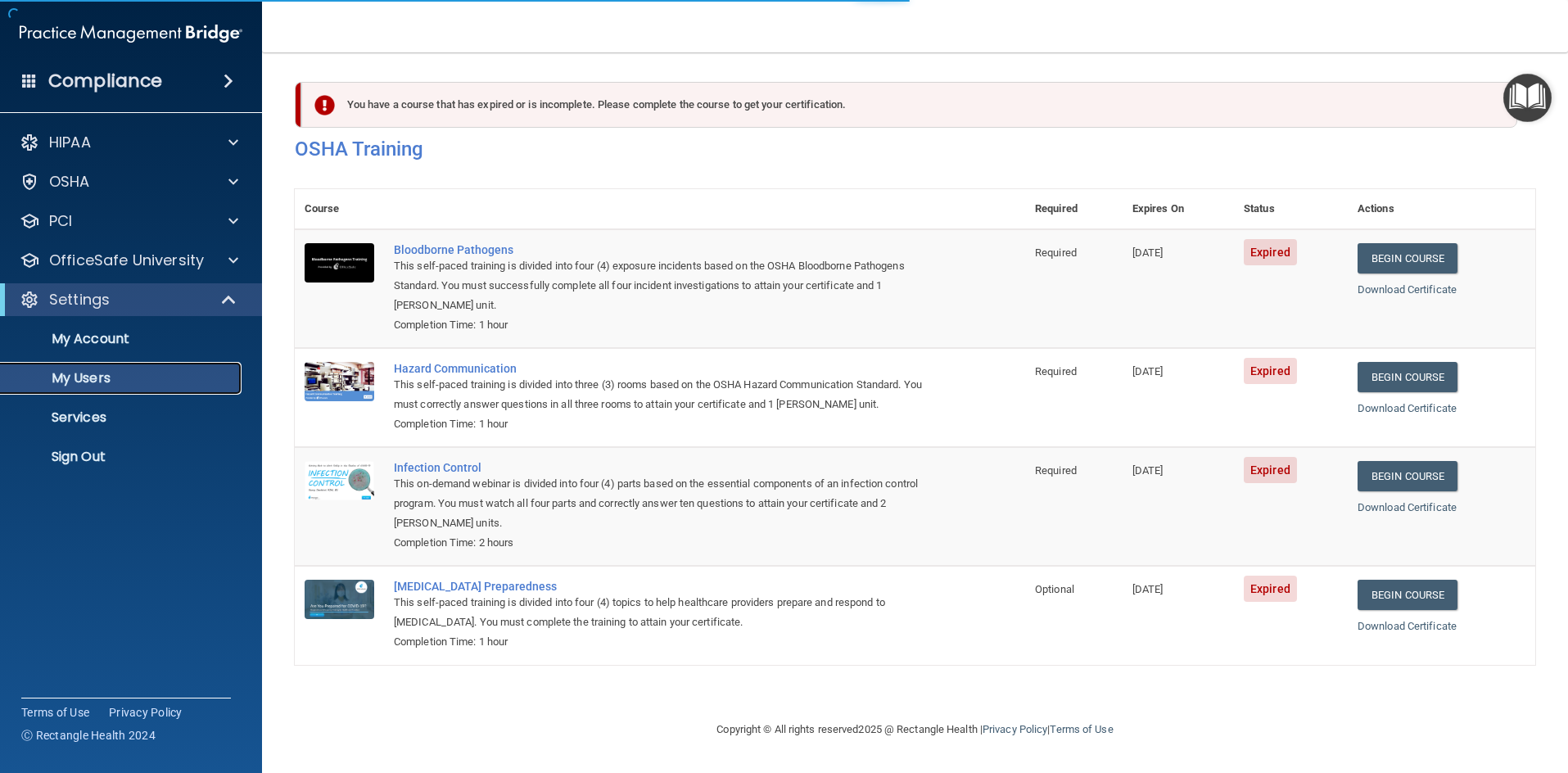
select select "20"
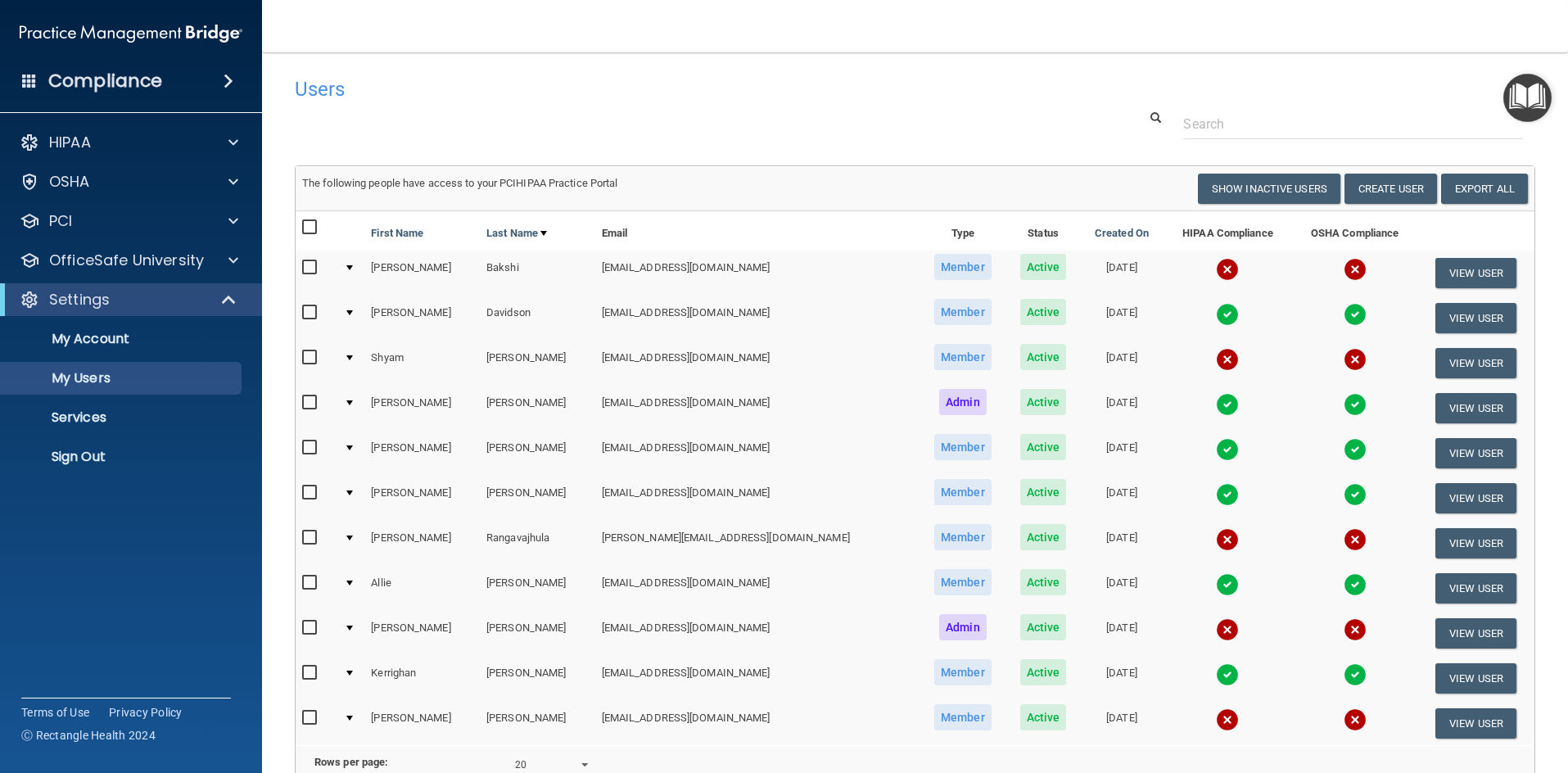
click at [310, 267] on input "checkbox" at bounding box center [311, 267] width 19 height 13
checkbox input "true"
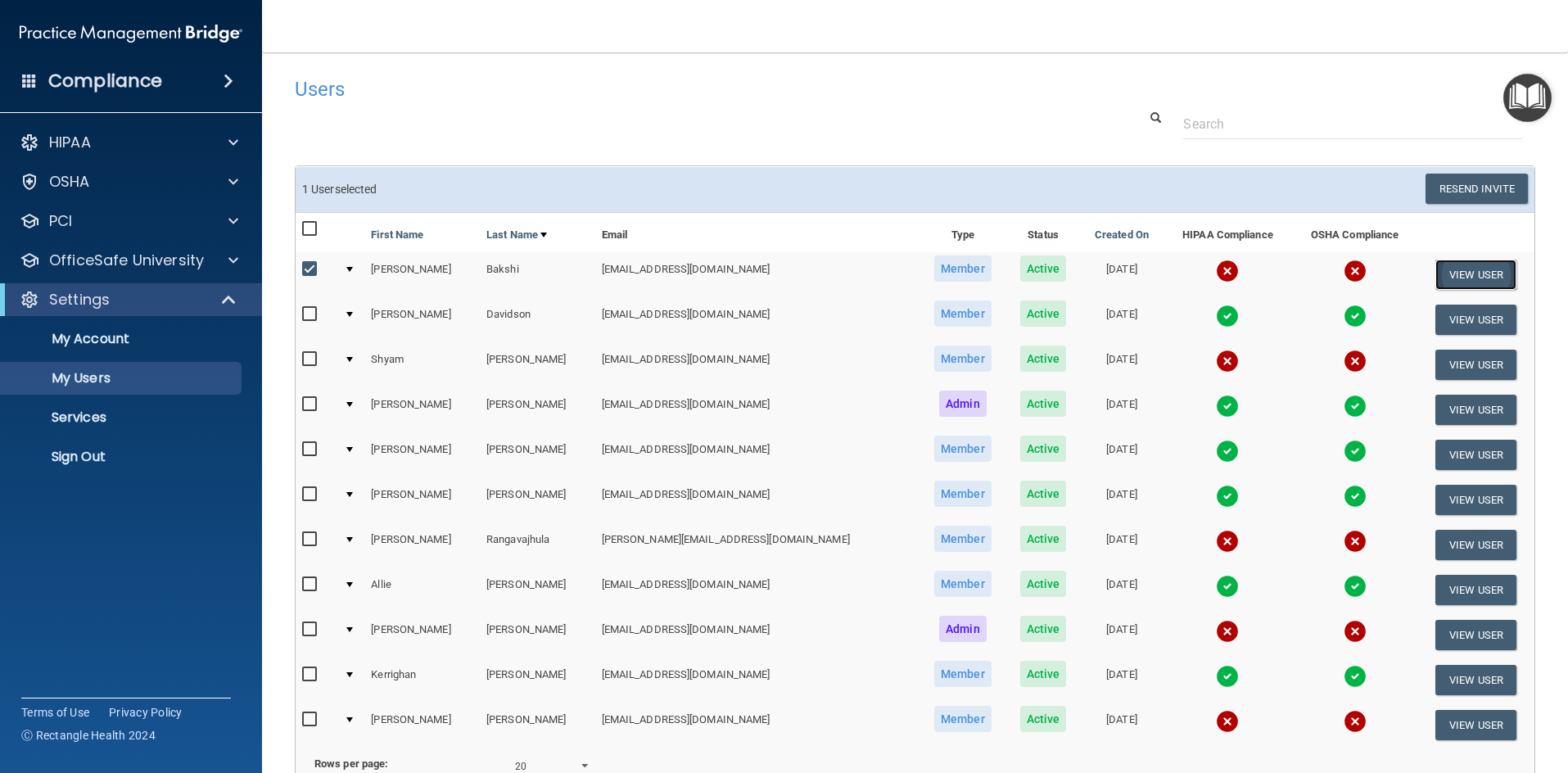
click at [1438, 273] on button "View User" at bounding box center [1476, 275] width 81 height 30
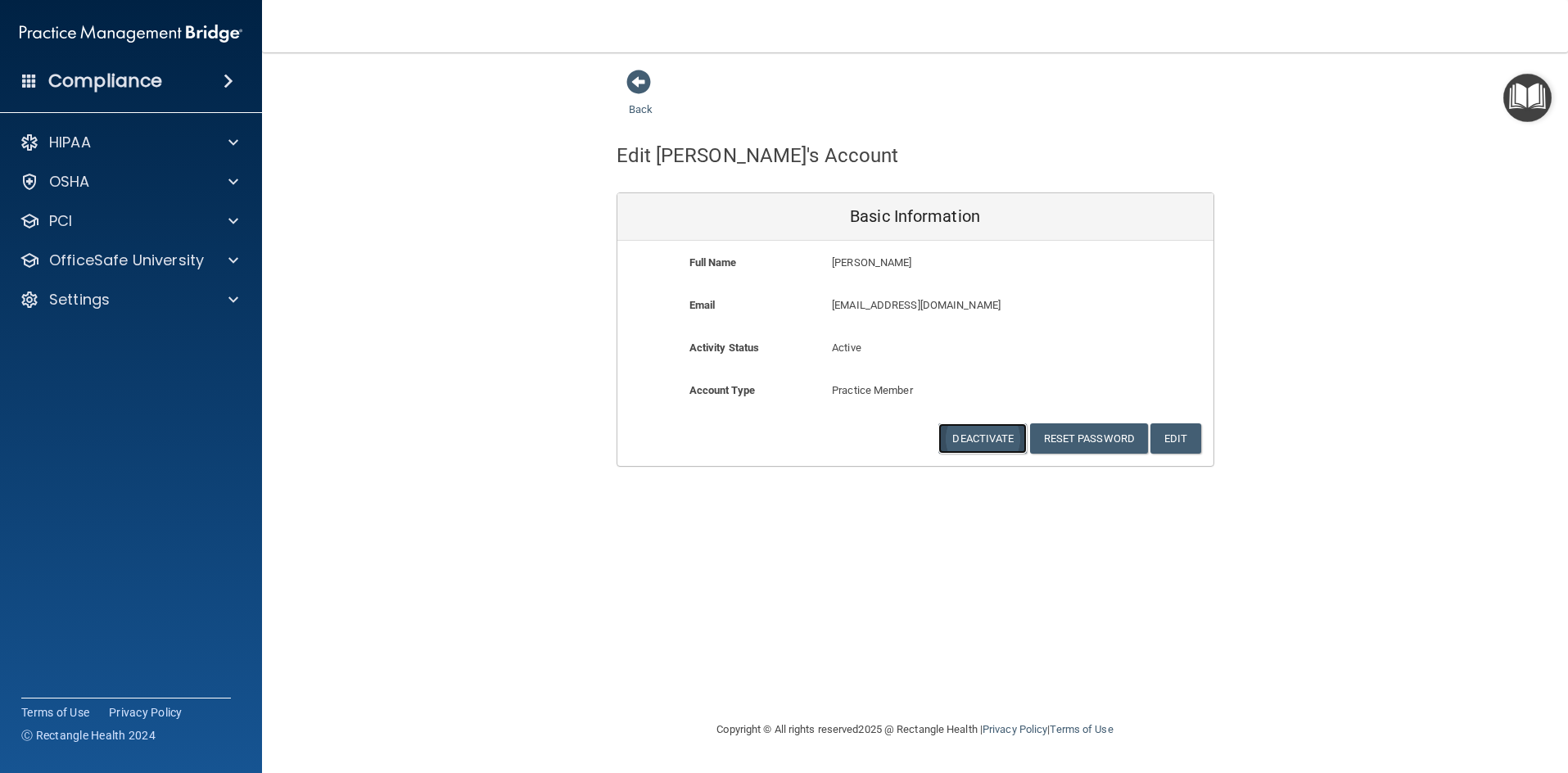
click at [996, 440] on button "Deactivate" at bounding box center [982, 439] width 89 height 30
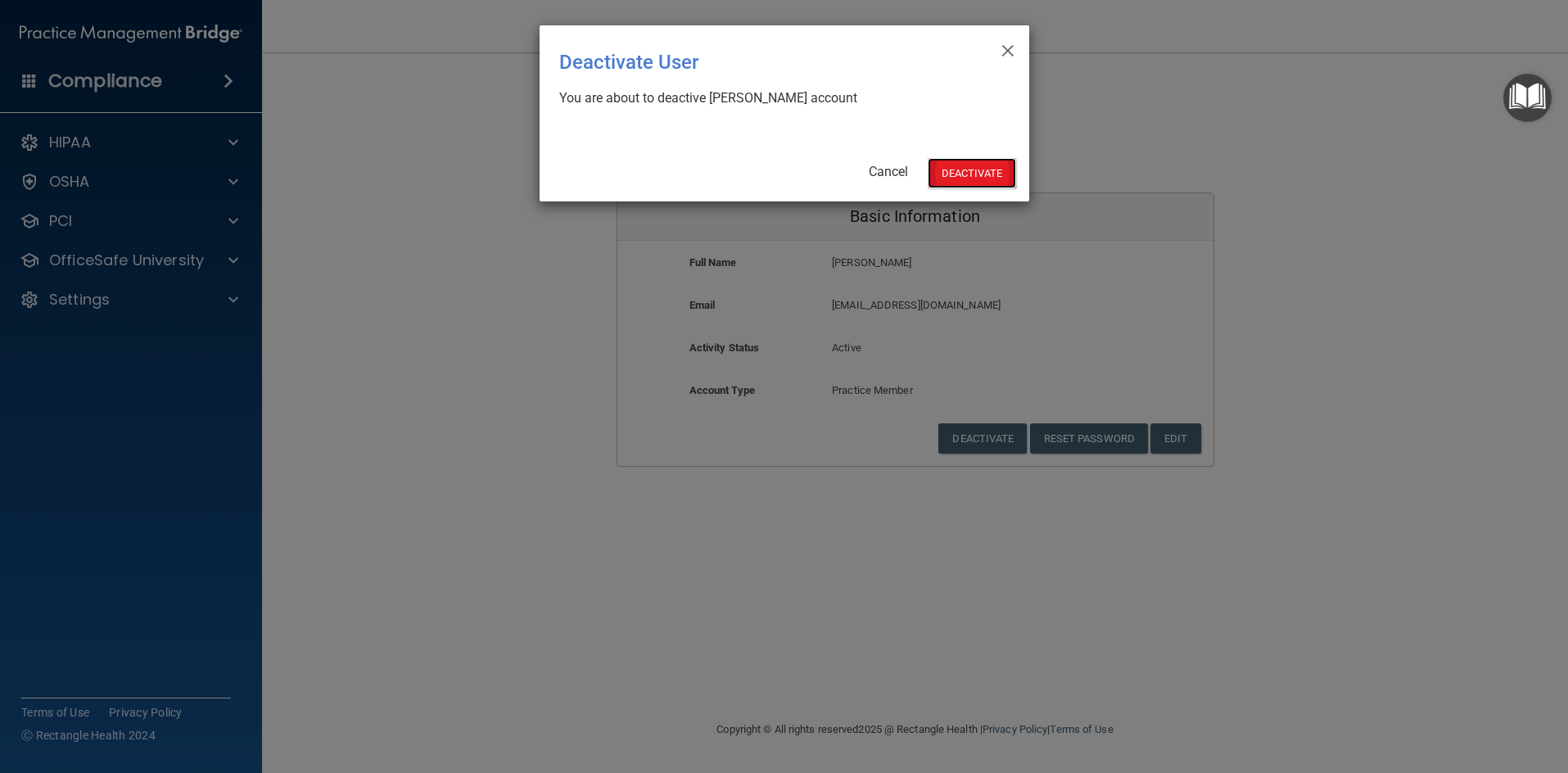
click at [964, 178] on button "Deactivate" at bounding box center [971, 173] width 89 height 30
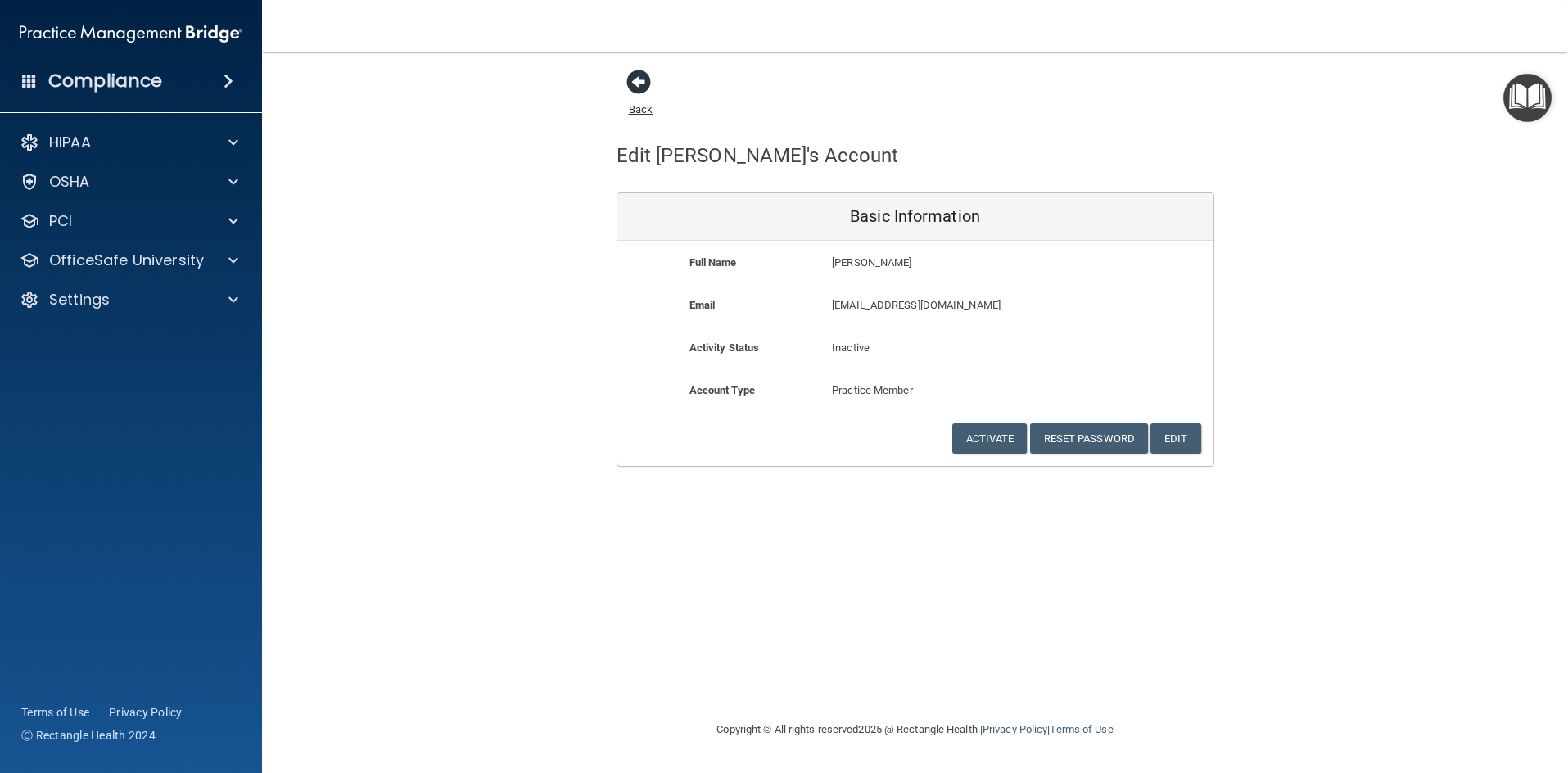
click at [639, 84] on span at bounding box center [638, 81] width 25 height 25
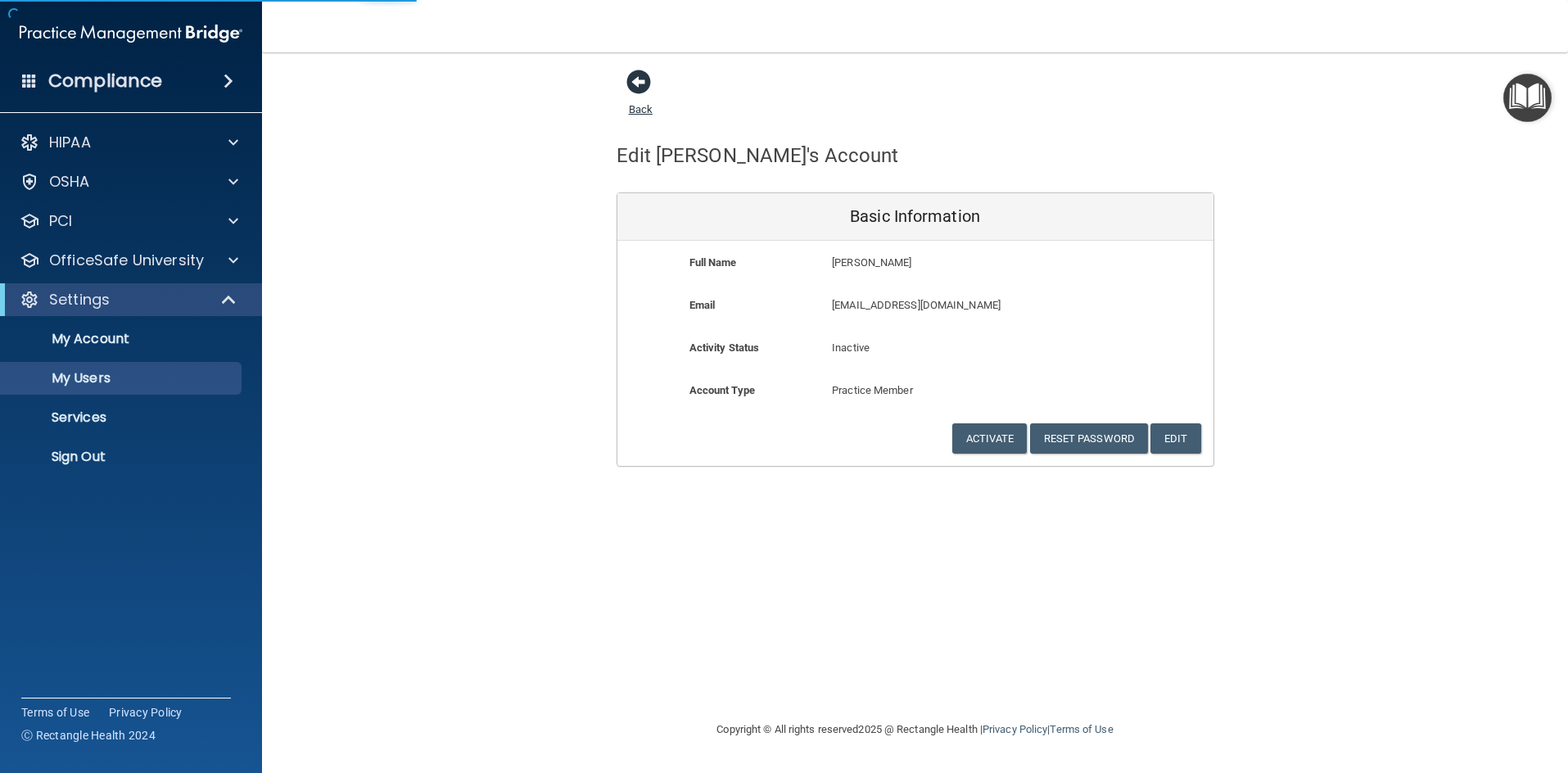
select select "20"
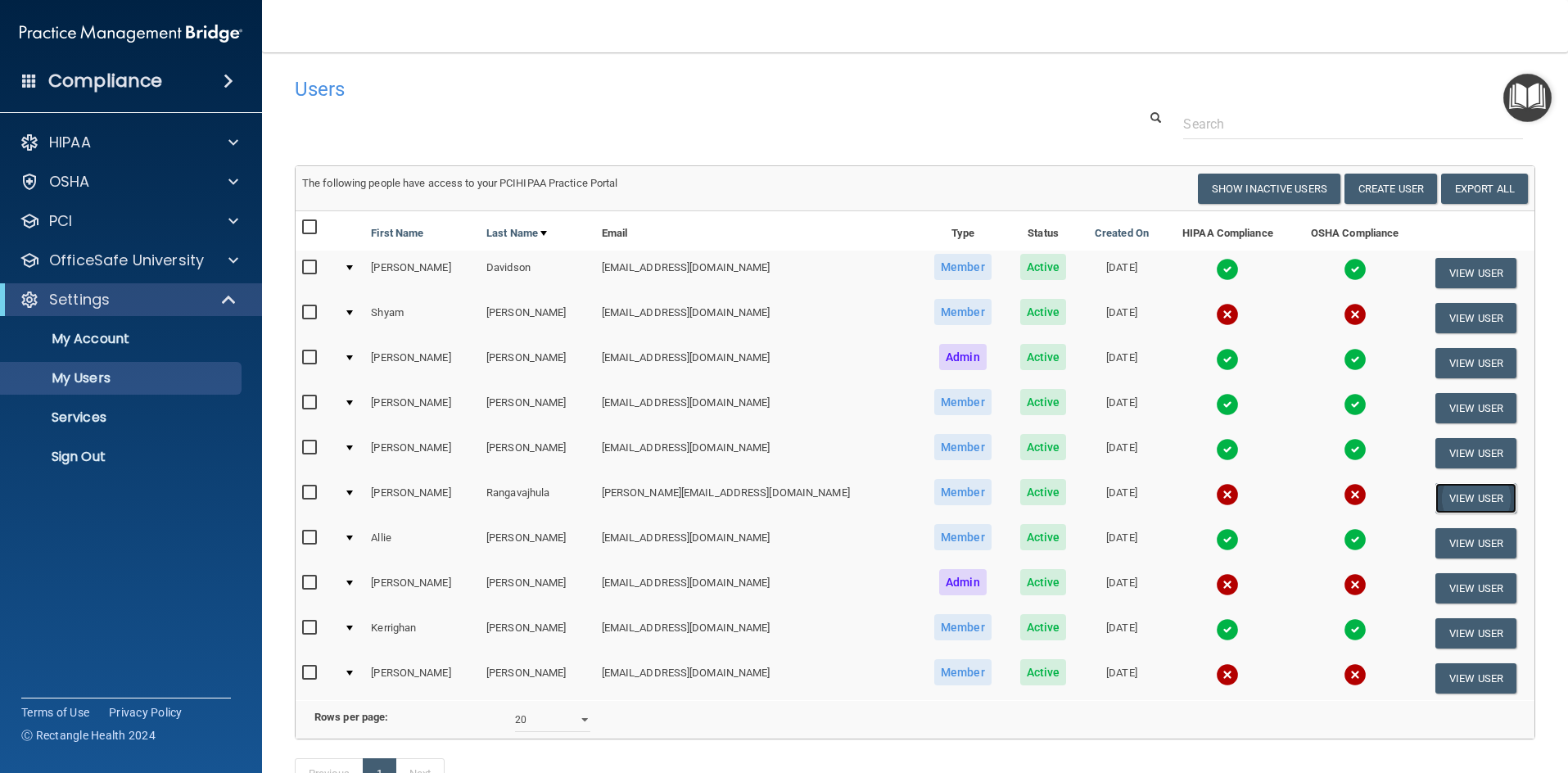
click at [1445, 496] on button "View User" at bounding box center [1476, 498] width 81 height 30
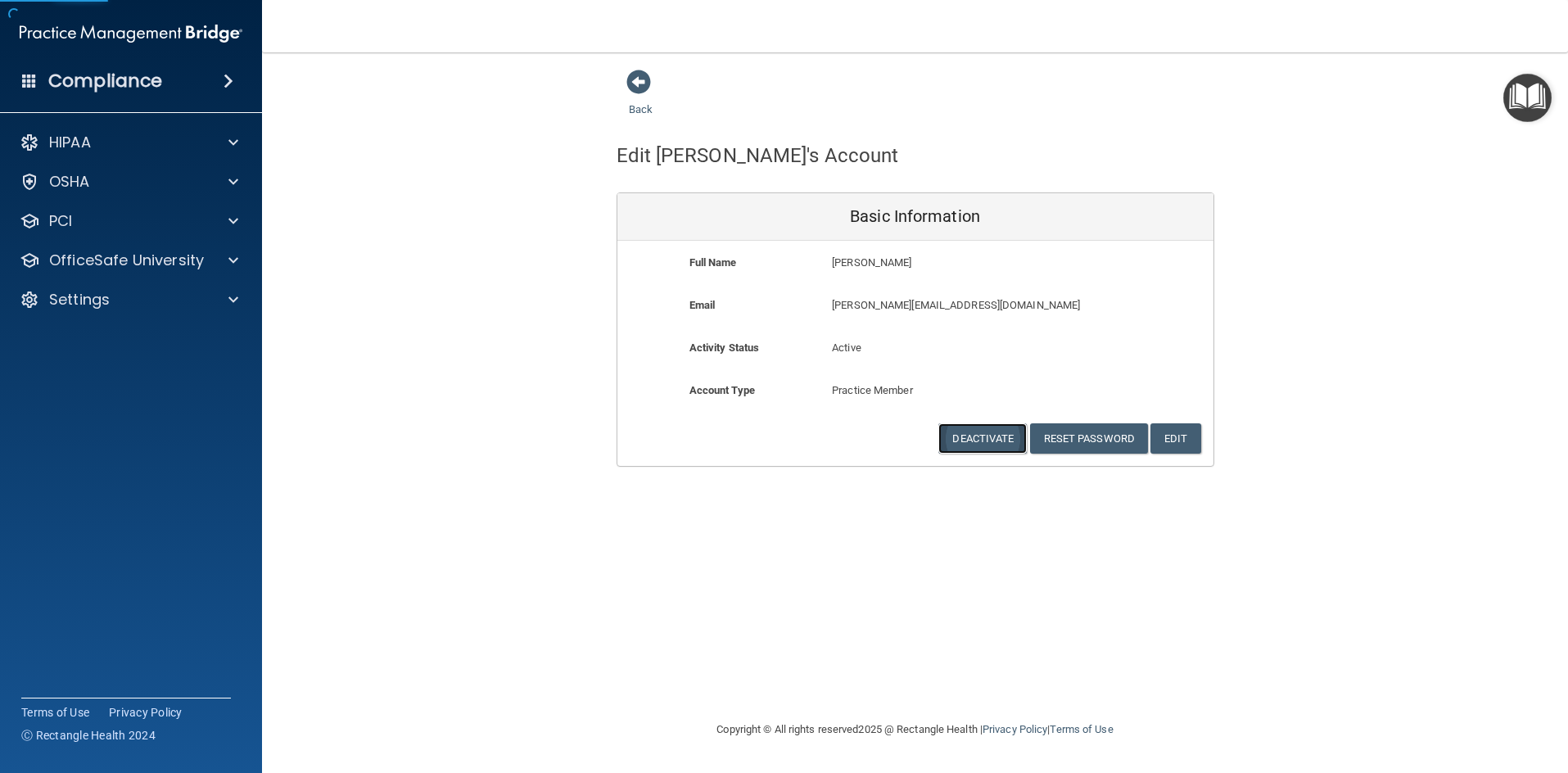
click at [1012, 452] on button "Deactivate" at bounding box center [982, 439] width 89 height 30
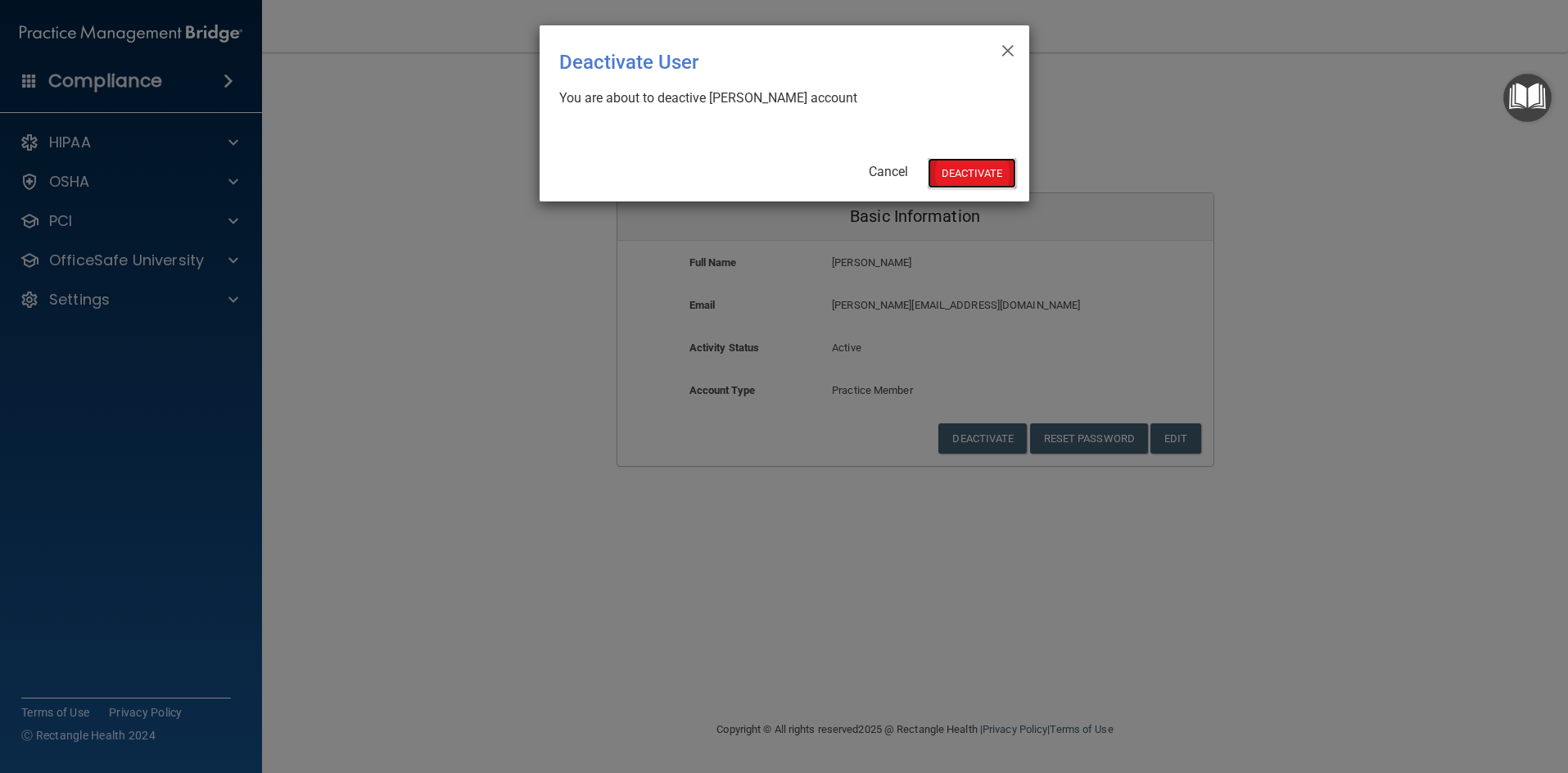
click at [979, 172] on button "Deactivate" at bounding box center [971, 173] width 89 height 30
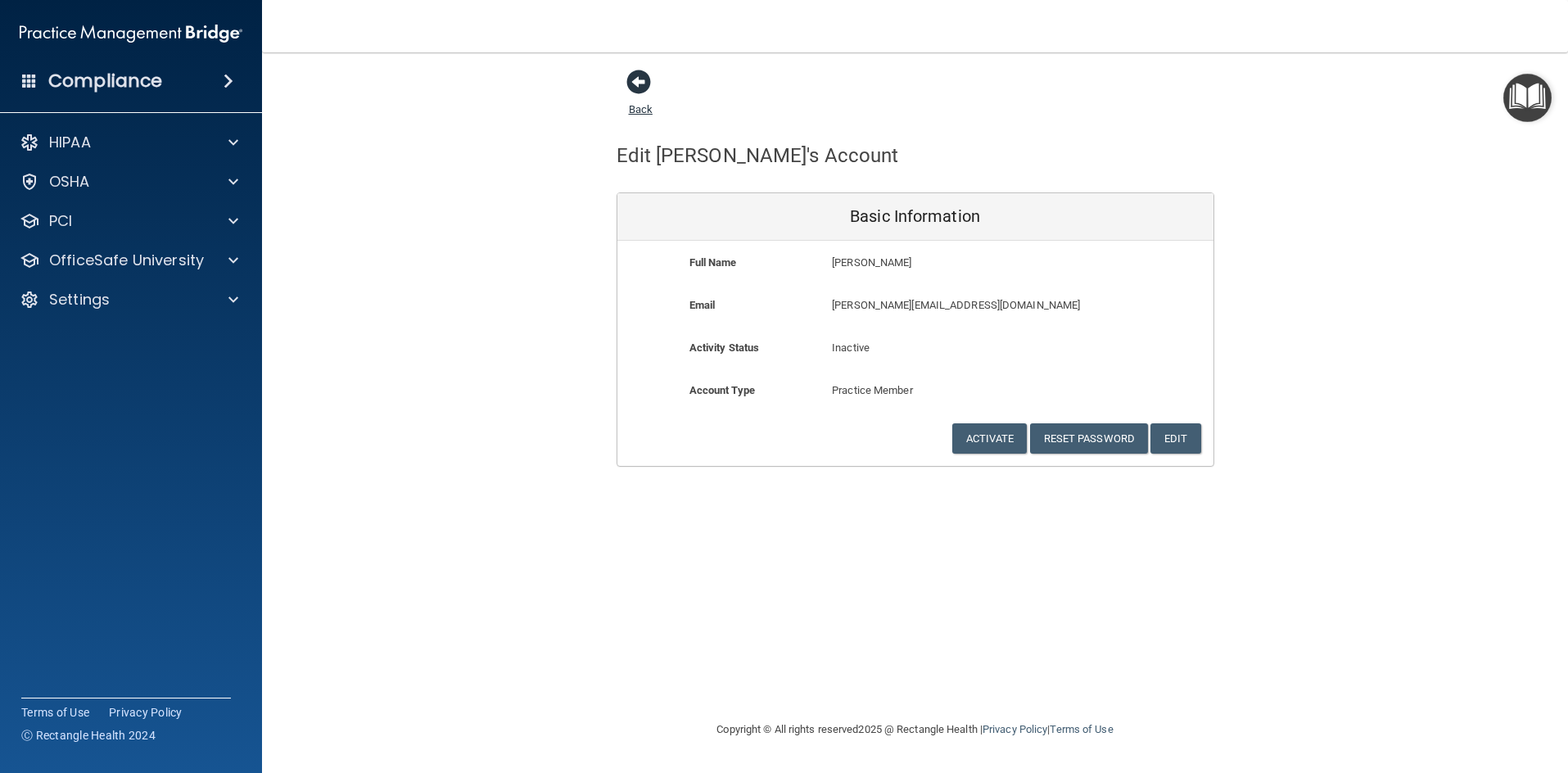
click at [644, 107] on link "Back" at bounding box center [641, 100] width 24 height 32
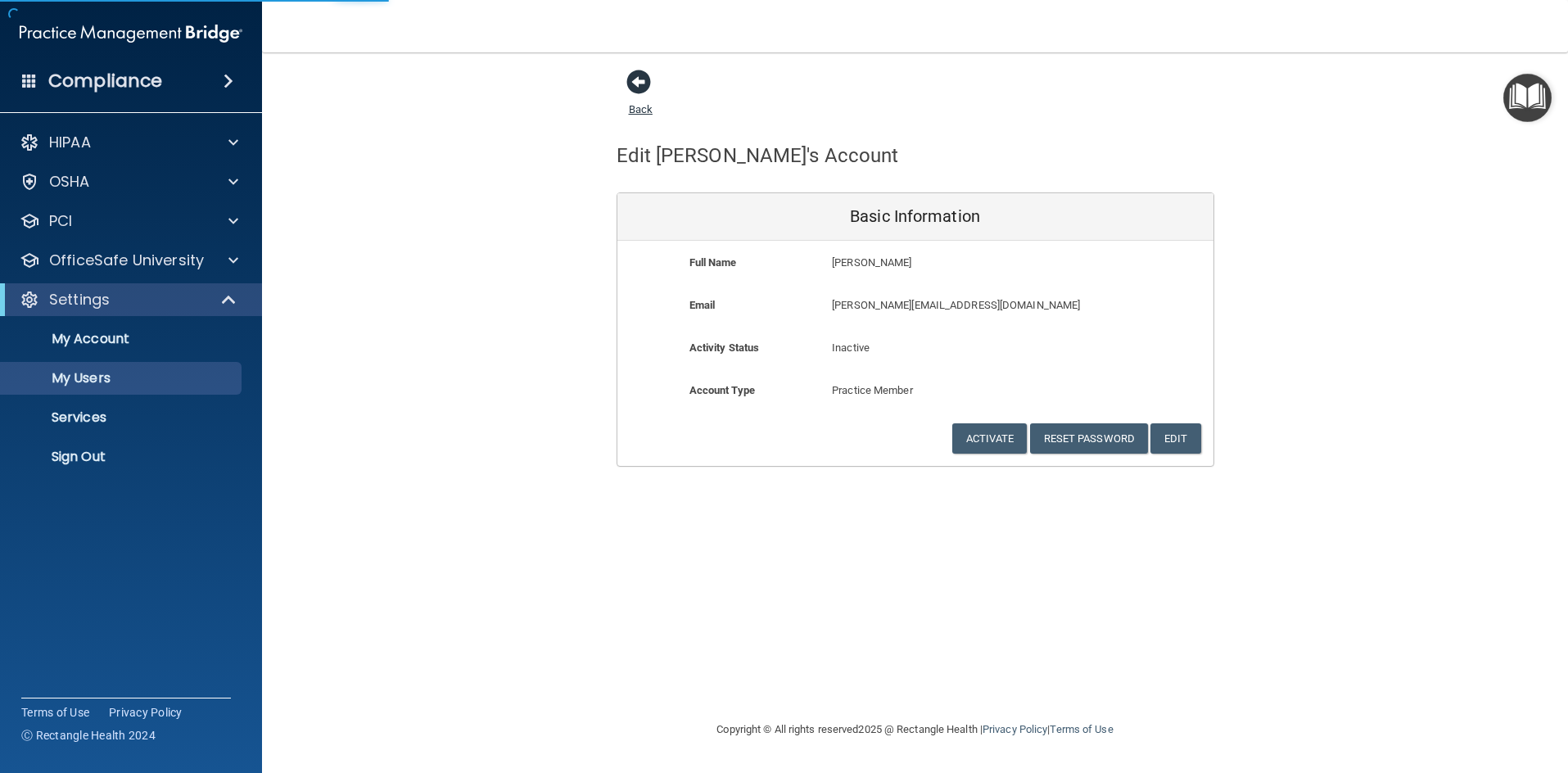
select select "20"
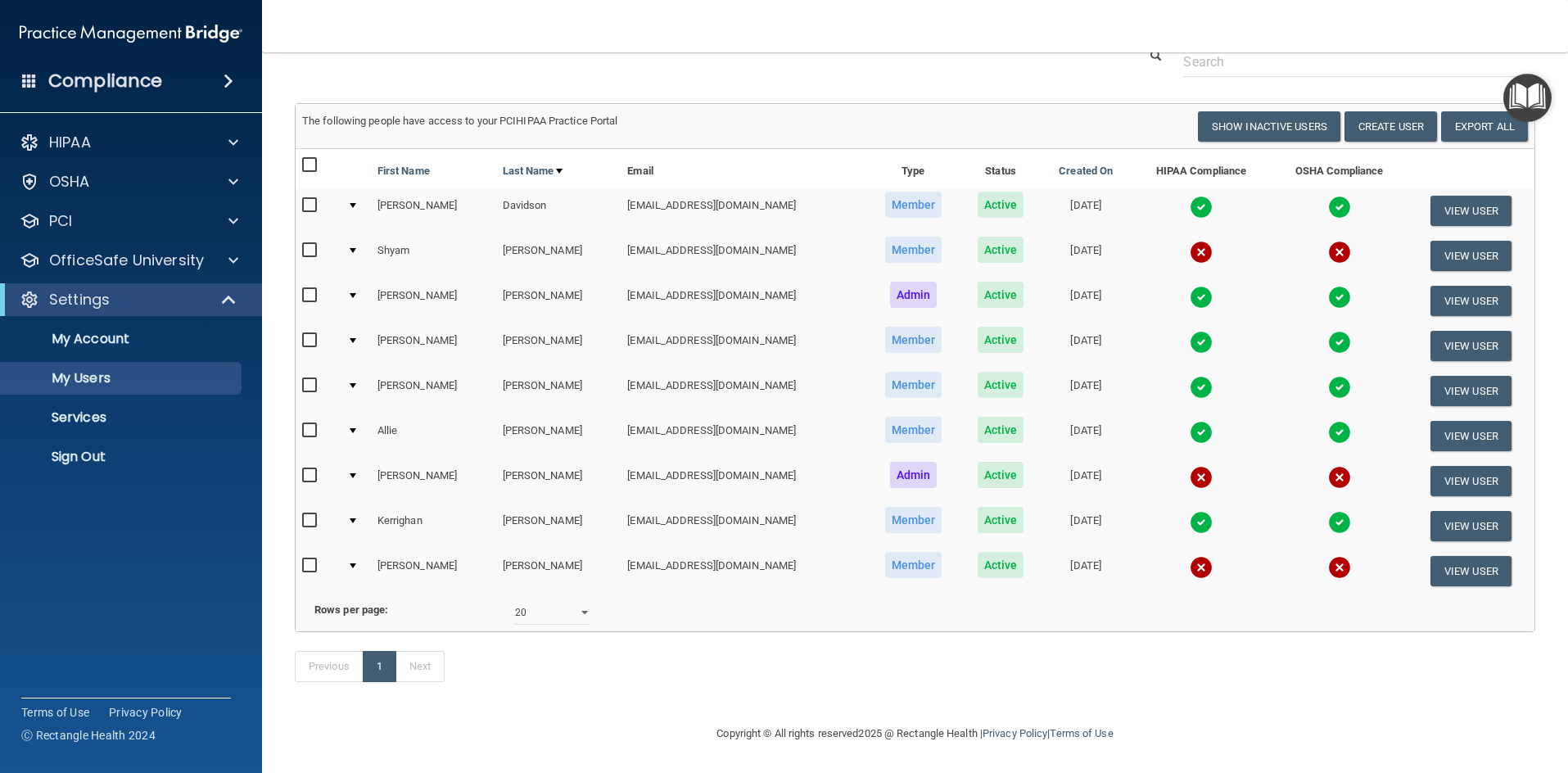
scroll to position [87, 0]
click at [309, 560] on input "checkbox" at bounding box center [311, 566] width 19 height 13
checkbox input "true"
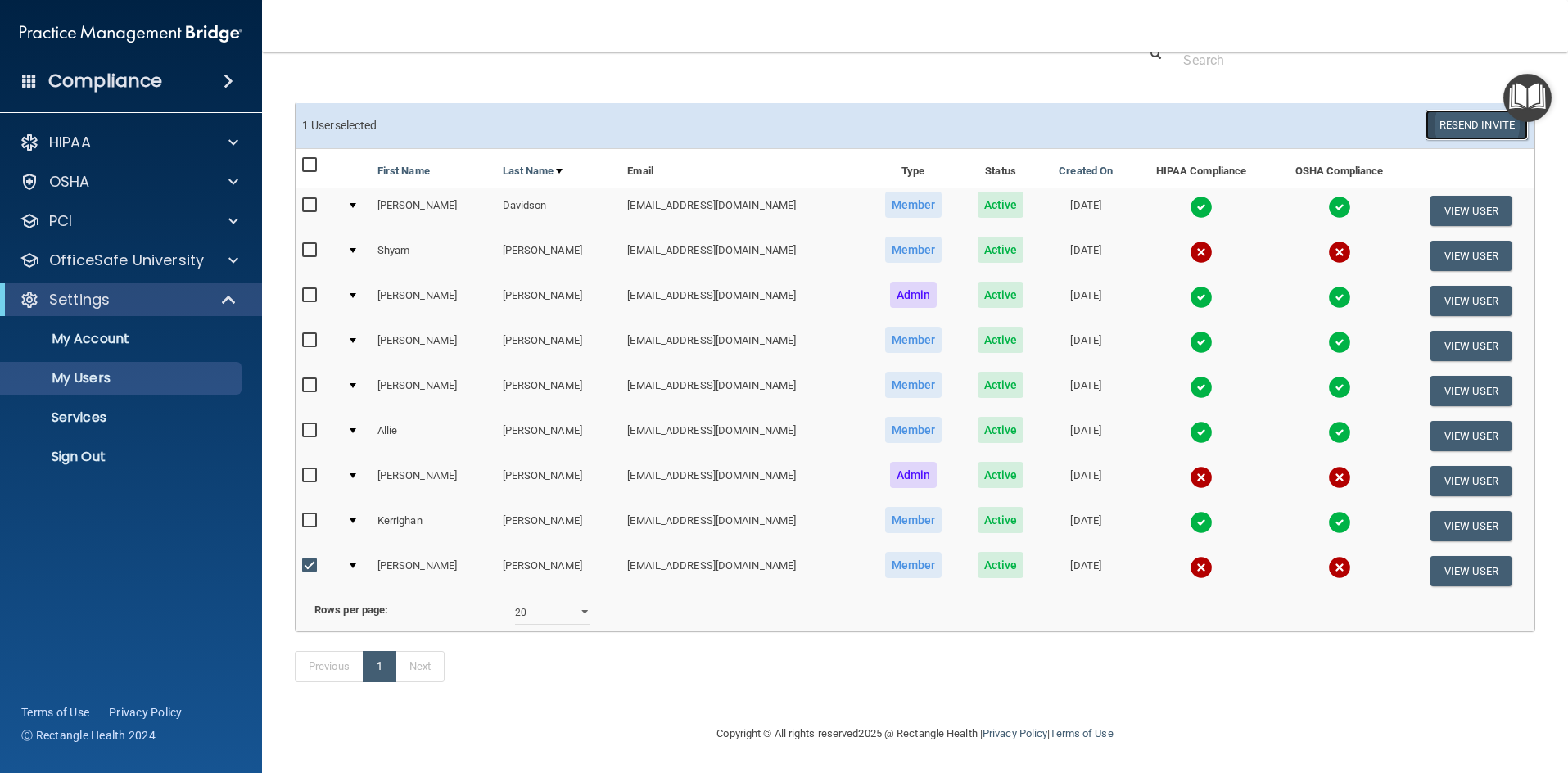
click at [1432, 110] on button "Resend Invite" at bounding box center [1476, 125] width 102 height 30
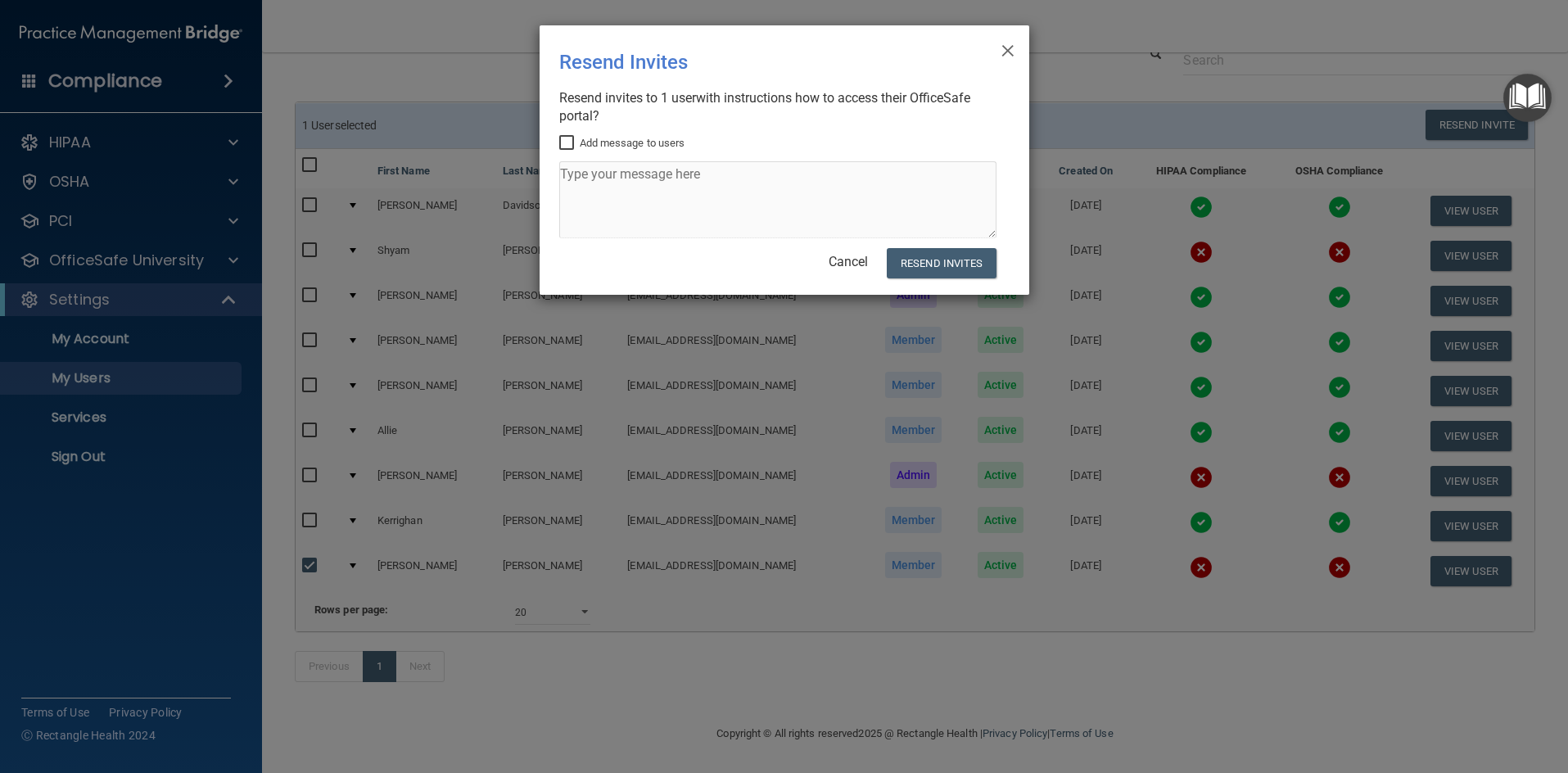
click at [570, 141] on input "Add message to users" at bounding box center [569, 143] width 19 height 13
checkbox input "true"
click at [582, 176] on textarea at bounding box center [778, 200] width 437 height 77
type textarea "Maybe we can both work on this while [PERSON_NAME] is off this week. I'm due to…"
click at [959, 260] on button "Resend Invites" at bounding box center [941, 263] width 109 height 30
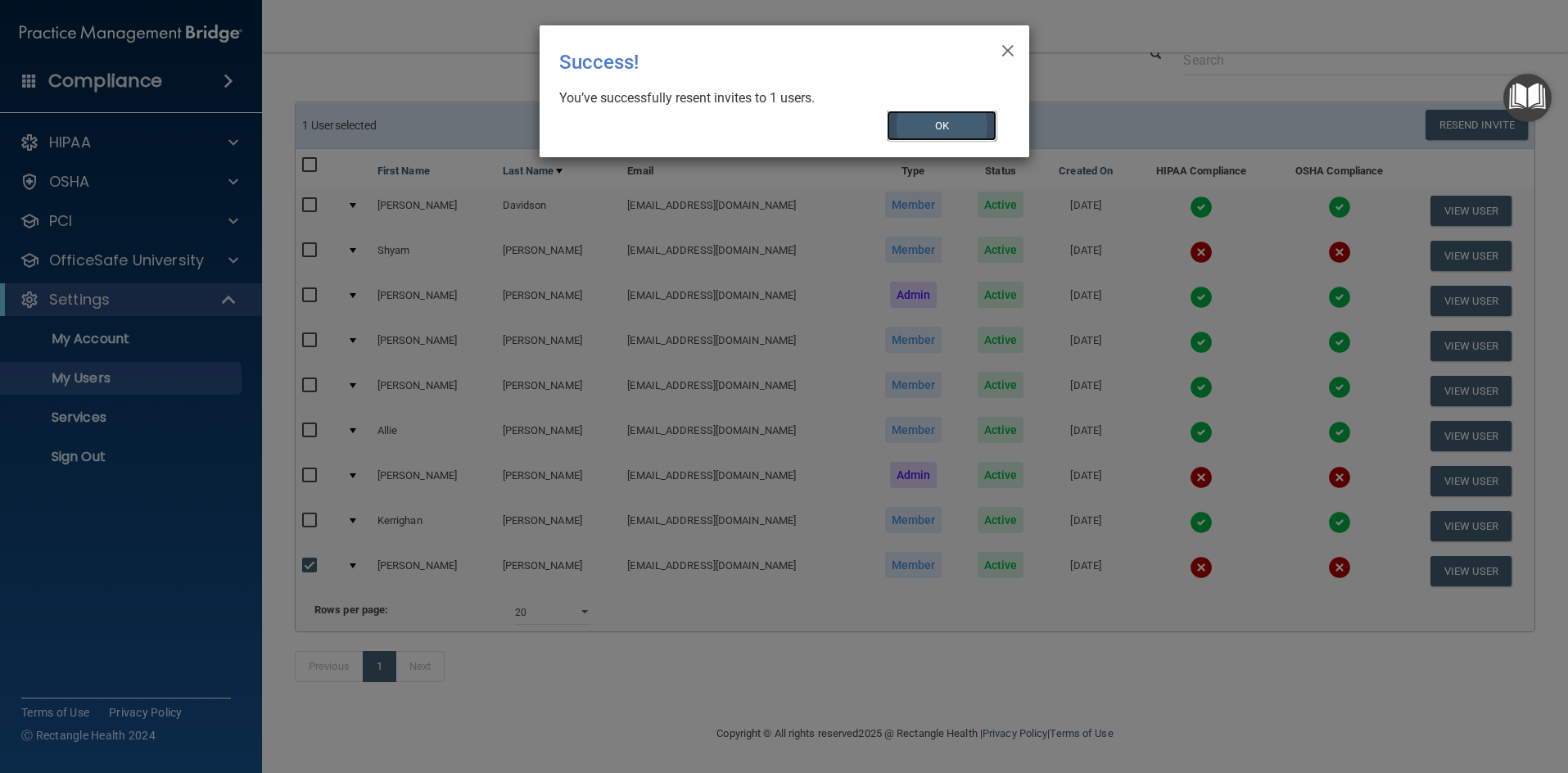
click at [944, 123] on button "OK" at bounding box center [942, 126] width 110 height 30
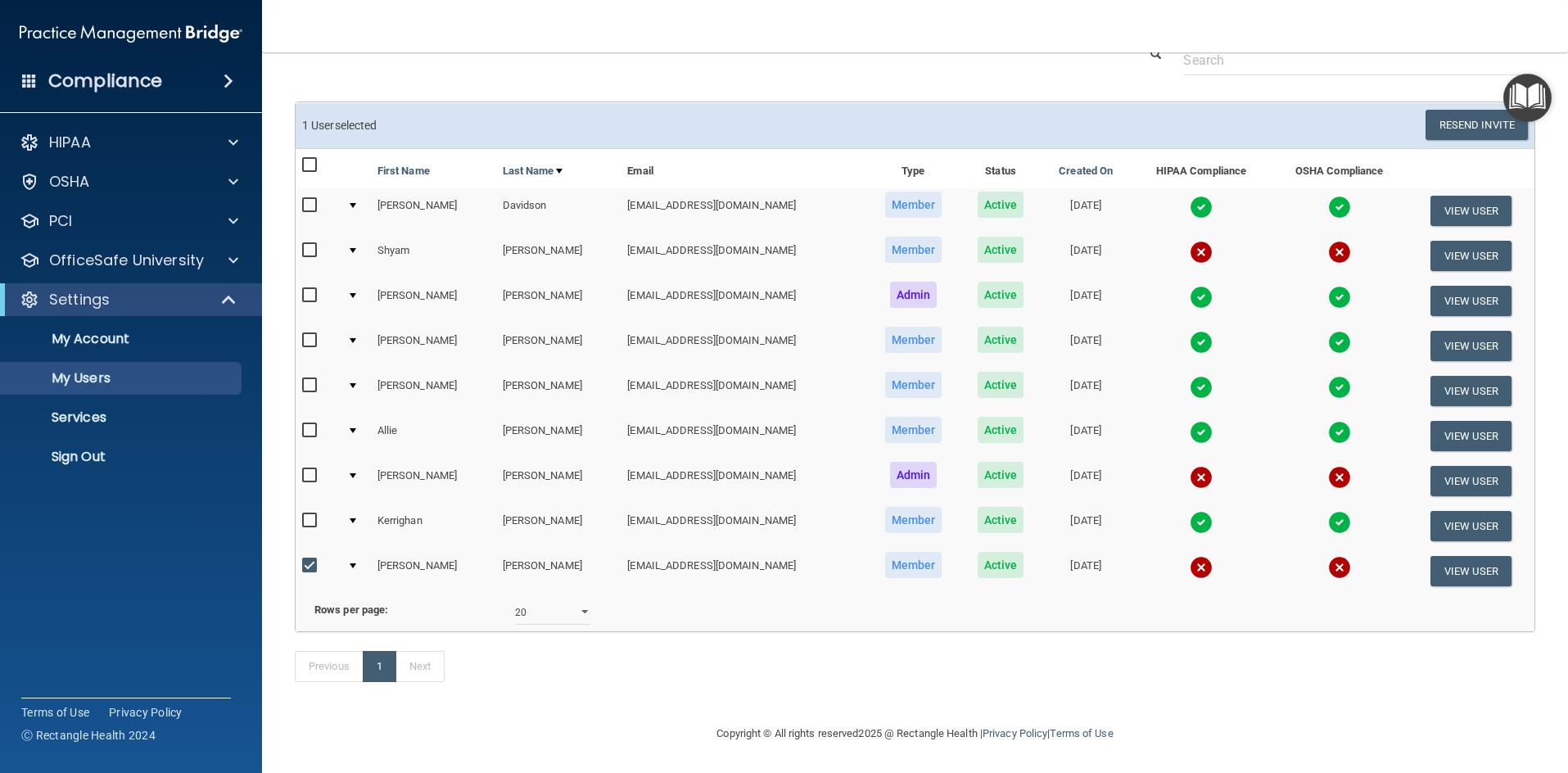
click at [309, 244] on input "checkbox" at bounding box center [311, 250] width 19 height 13
checkbox input "true"
click at [1475, 110] on button "Resend Invite" at bounding box center [1476, 125] width 102 height 30
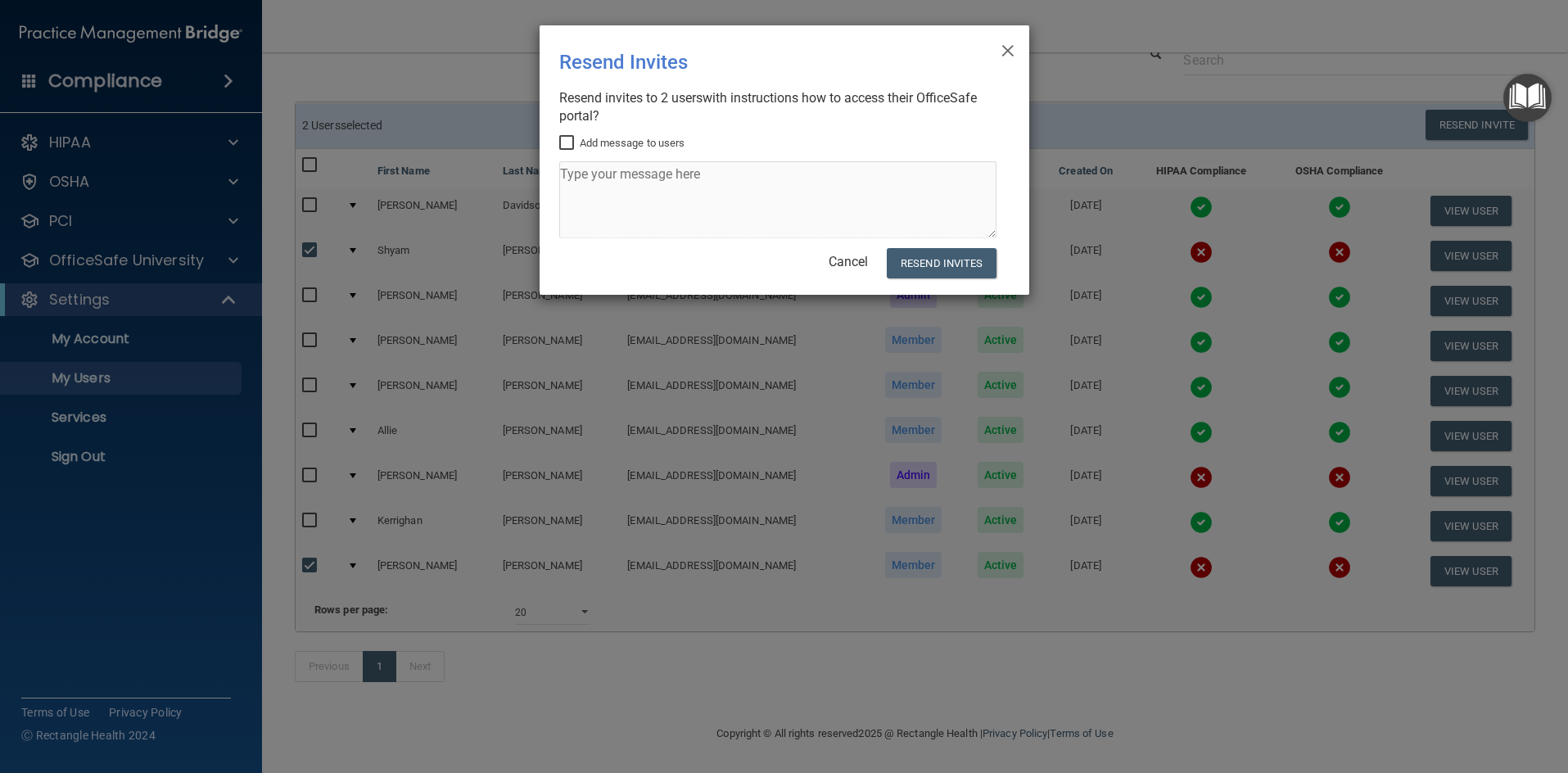
click at [569, 142] on input "Add message to users" at bounding box center [569, 143] width 19 height 13
checkbox input "true"
click at [589, 171] on textarea at bounding box center [778, 200] width 437 height 77
type textarea "Can you help me get this done when you have time? We need to show this complete…"
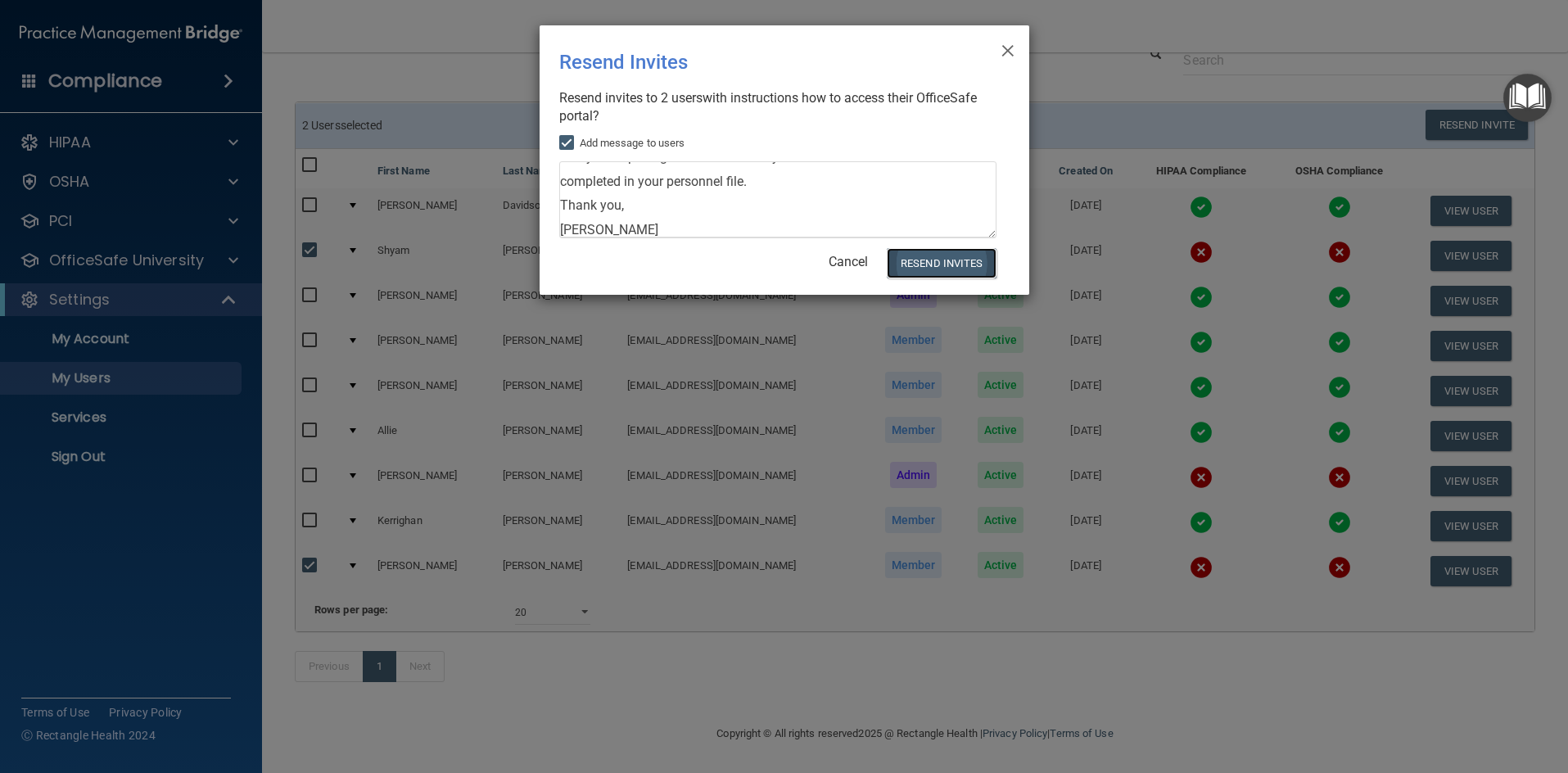
click at [966, 265] on button "Resend Invites" at bounding box center [941, 263] width 109 height 30
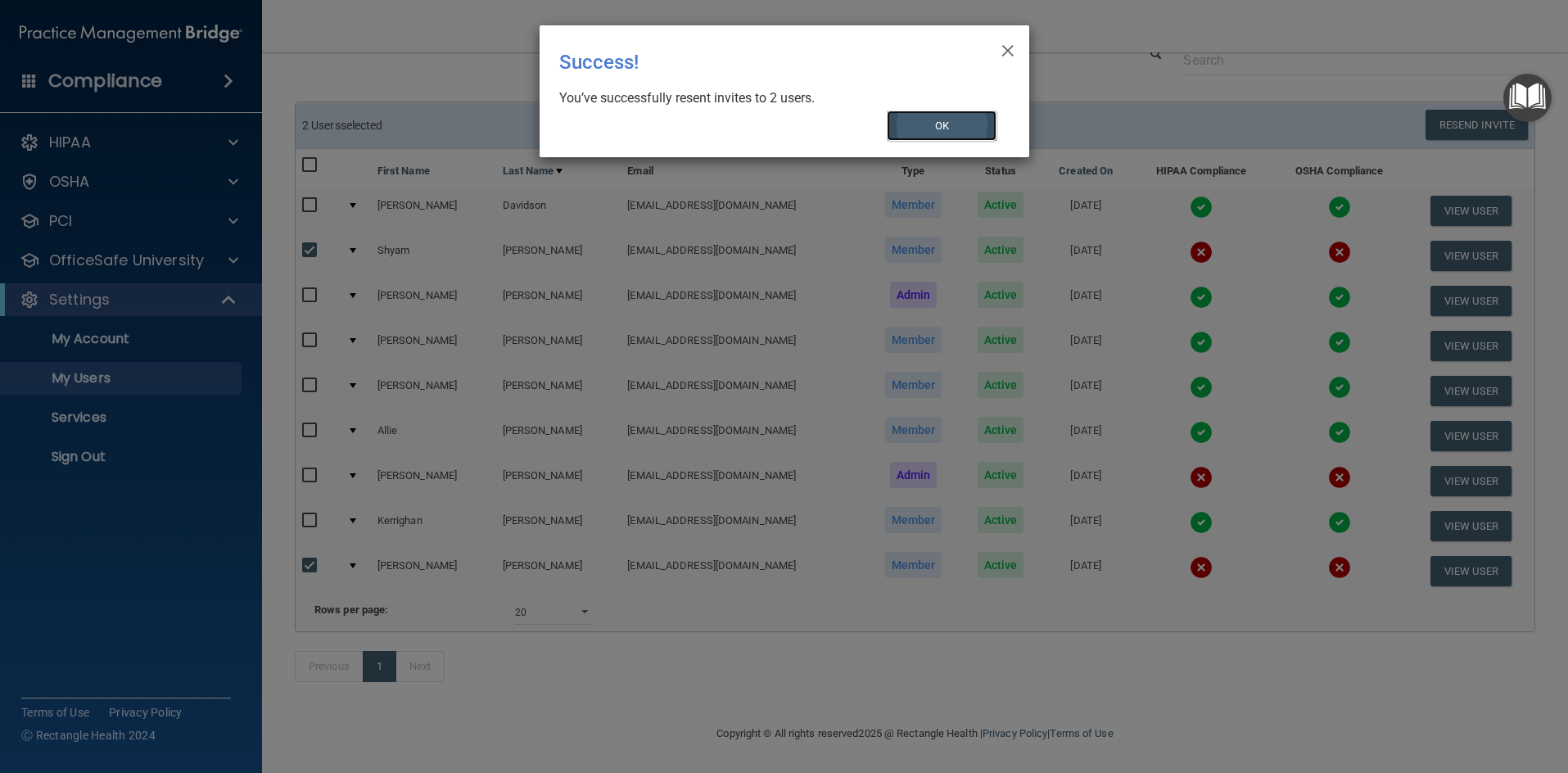
click at [944, 123] on button "OK" at bounding box center [942, 126] width 110 height 30
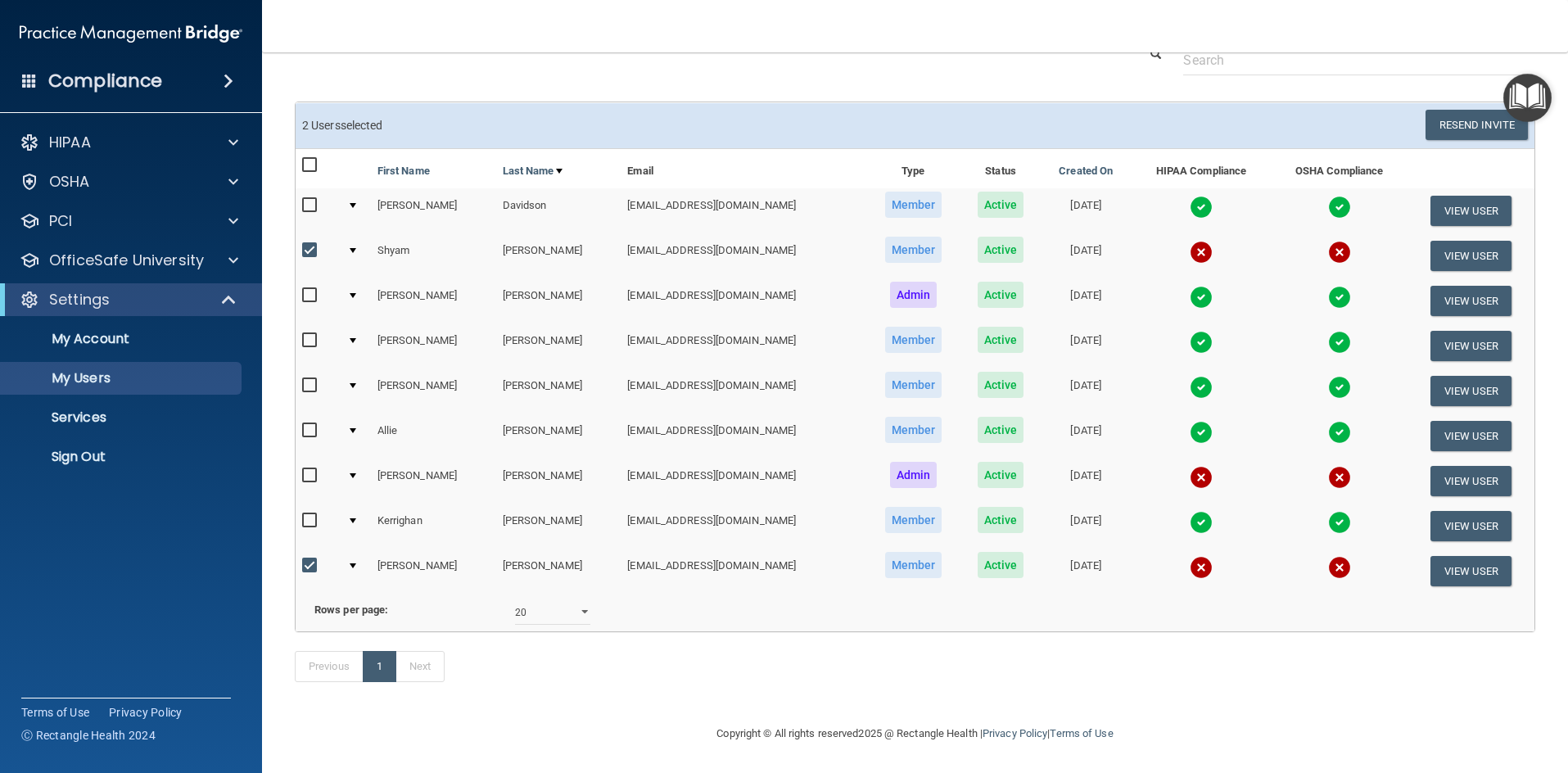
click at [308, 560] on input "checkbox" at bounding box center [311, 566] width 19 height 13
checkbox input "false"
click at [309, 244] on input "checkbox" at bounding box center [311, 250] width 19 height 13
checkbox input "false"
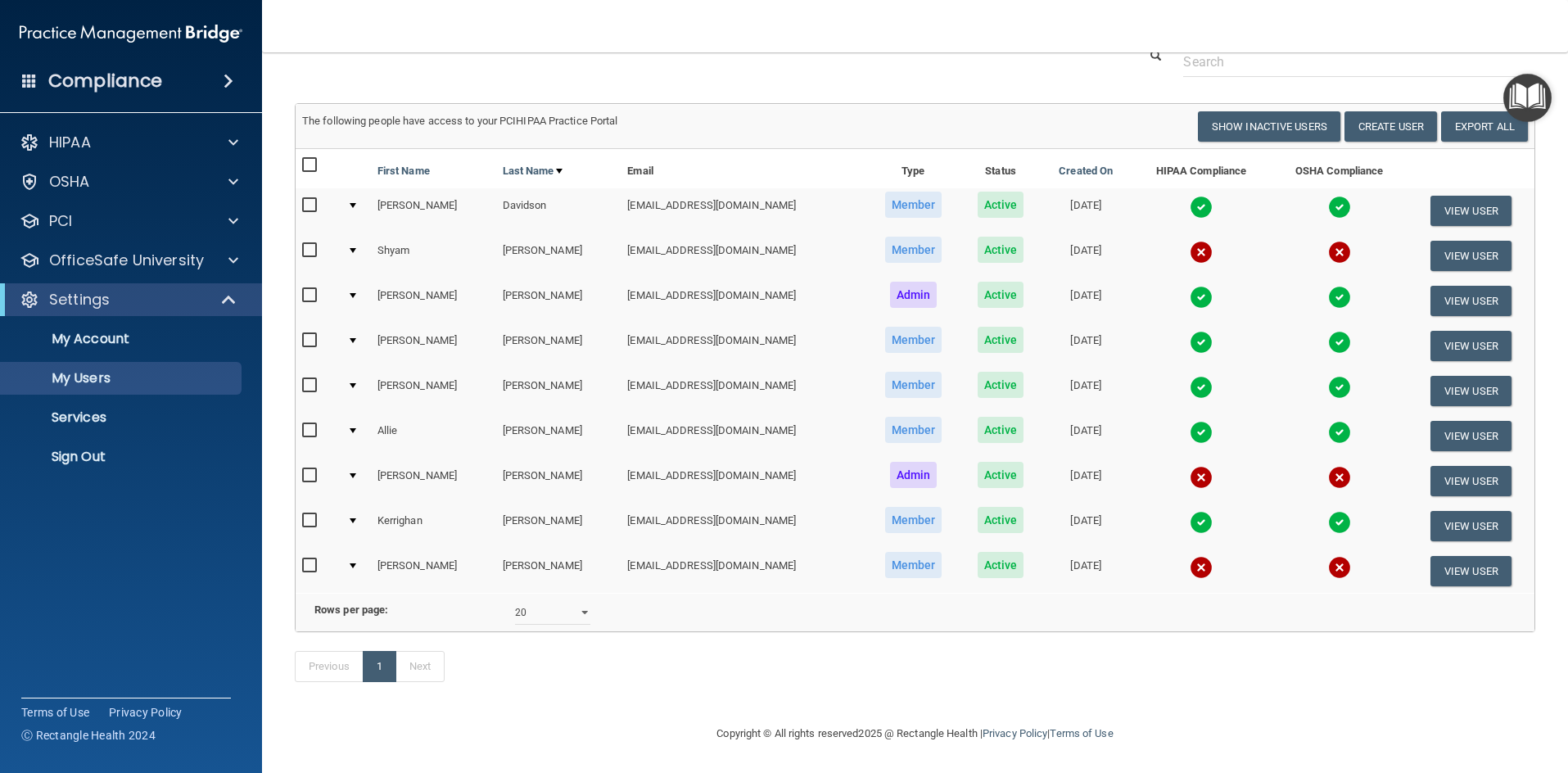
click at [810, 668] on div "Previous 1 Next" at bounding box center [915, 670] width 1265 height 75
